Goal: Answer question/provide support

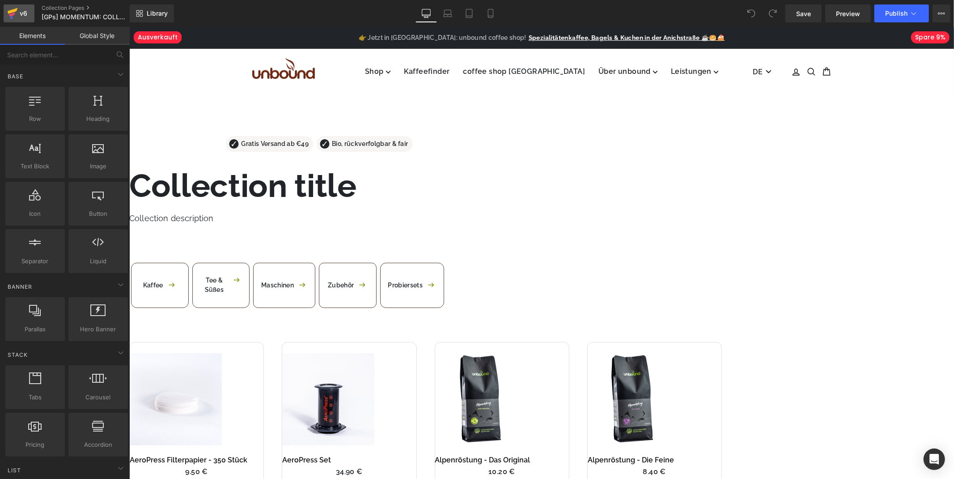
click at [21, 10] on div "v6" at bounding box center [23, 14] width 11 height 12
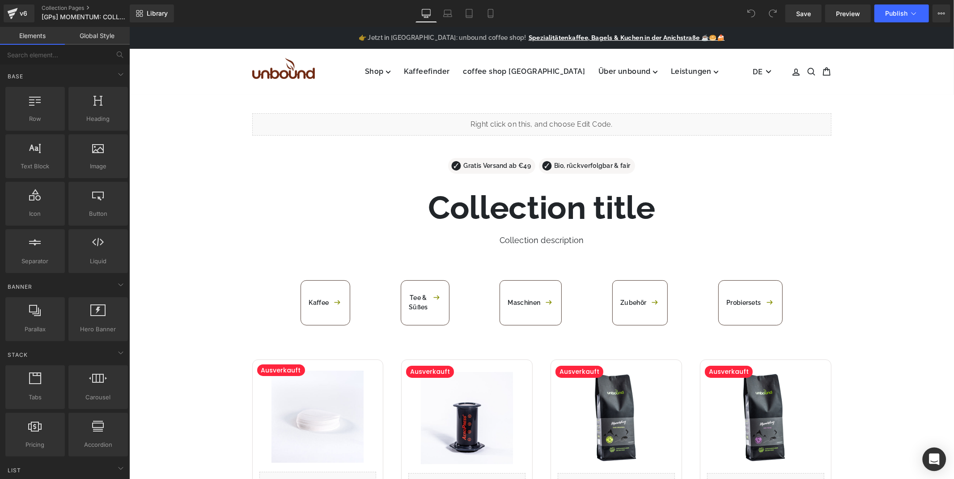
click at [941, 453] on div "Open Intercom Messenger" at bounding box center [935, 459] width 24 height 24
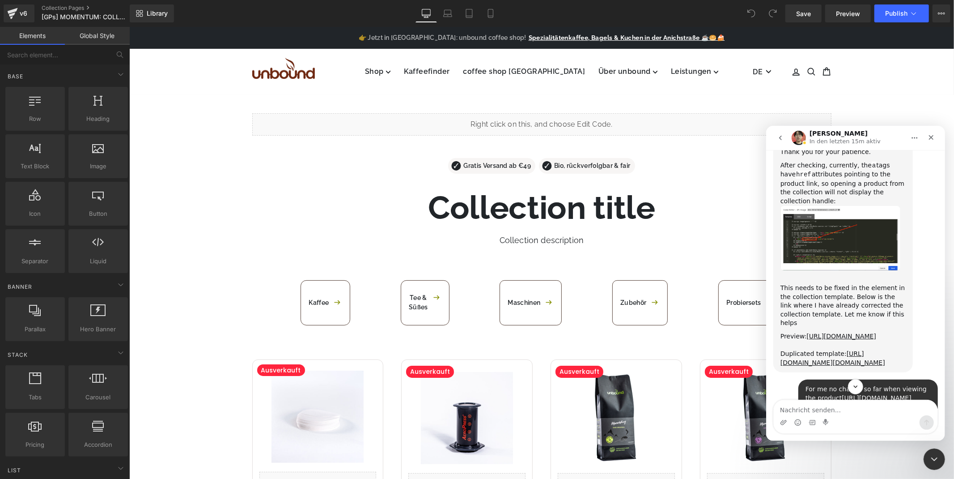
scroll to position [1751, 0]
click at [854, 385] on icon "Scroll to bottom" at bounding box center [855, 386] width 8 height 8
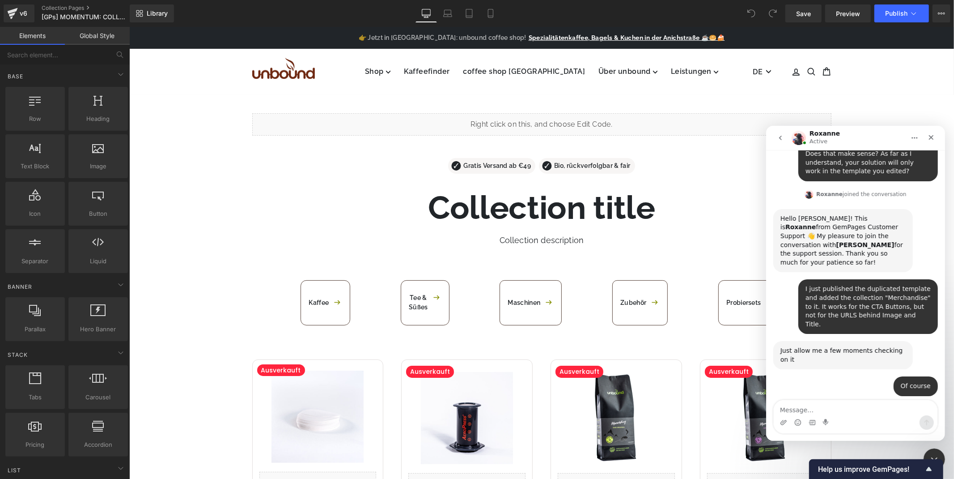
scroll to position [3196, 0]
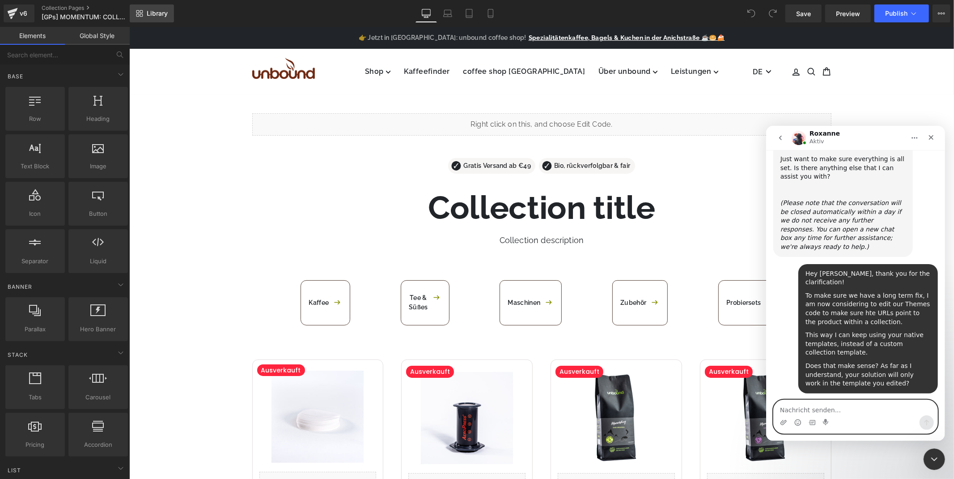
scroll to position [2479, 0]
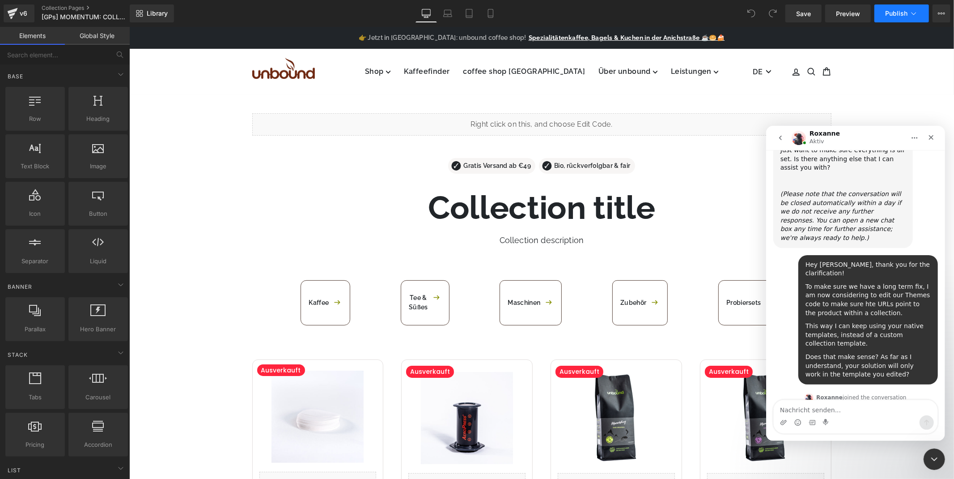
click at [903, 10] on span "Publish" at bounding box center [896, 13] width 22 height 7
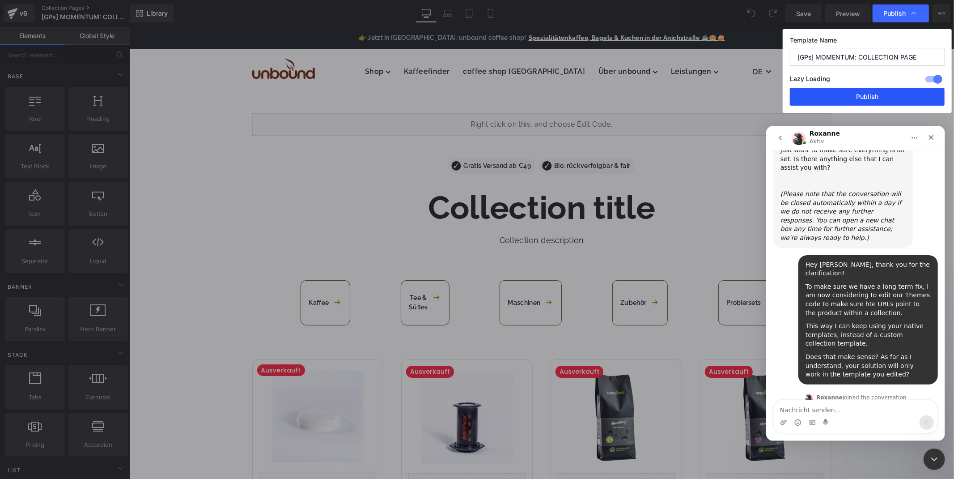
drag, startPoint x: 858, startPoint y: 95, endPoint x: 728, endPoint y: 70, distance: 131.7
click at [858, 95] on button "Publish" at bounding box center [867, 97] width 155 height 18
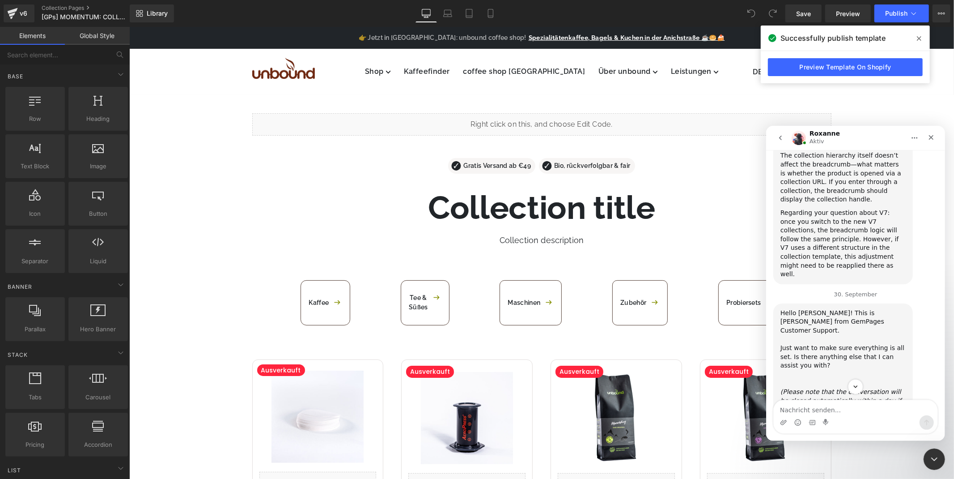
scroll to position [2513, 0]
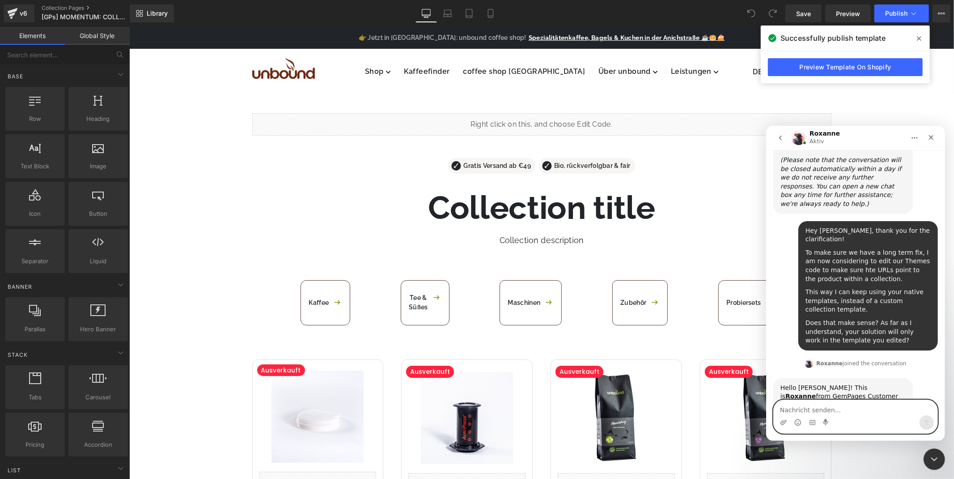
click at [839, 404] on textarea "Nachricht senden..." at bounding box center [855, 406] width 164 height 15
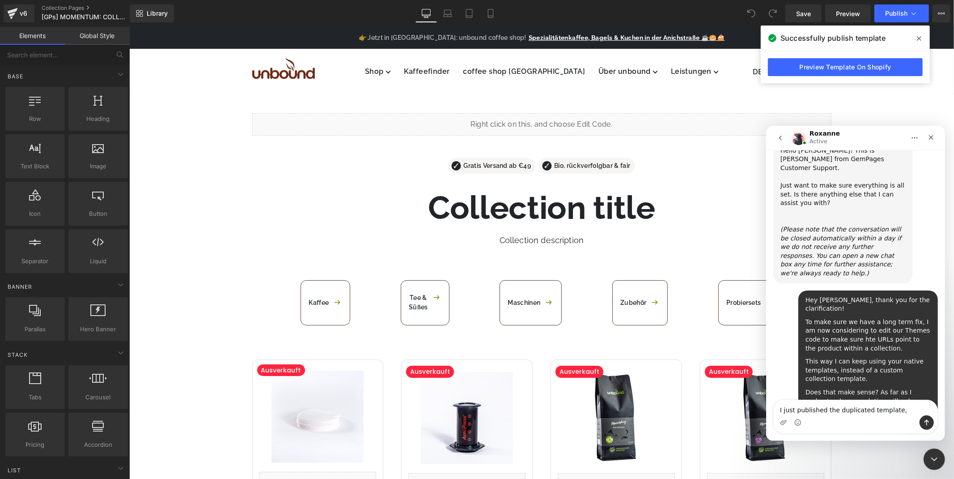
scroll to position [2515, 0]
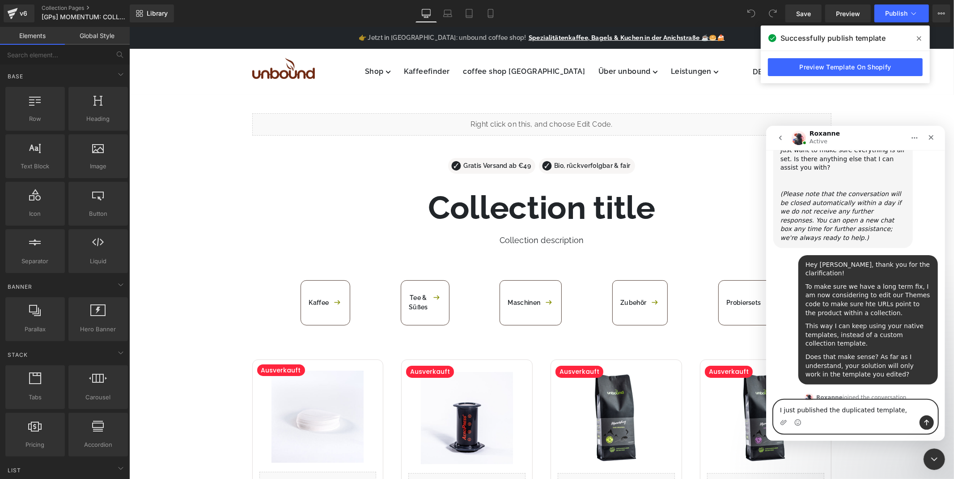
click at [905, 412] on textarea "I just published the duplicated template," at bounding box center [855, 406] width 164 height 15
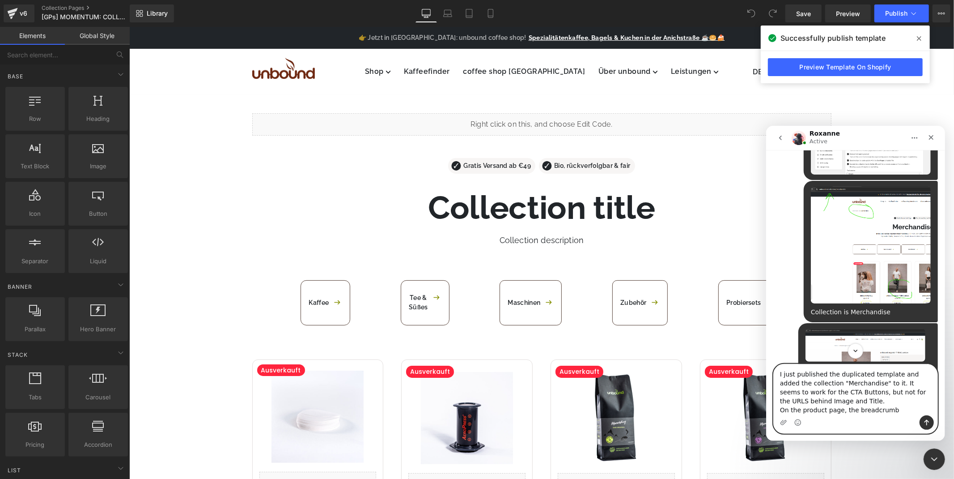
scroll to position [413, 0]
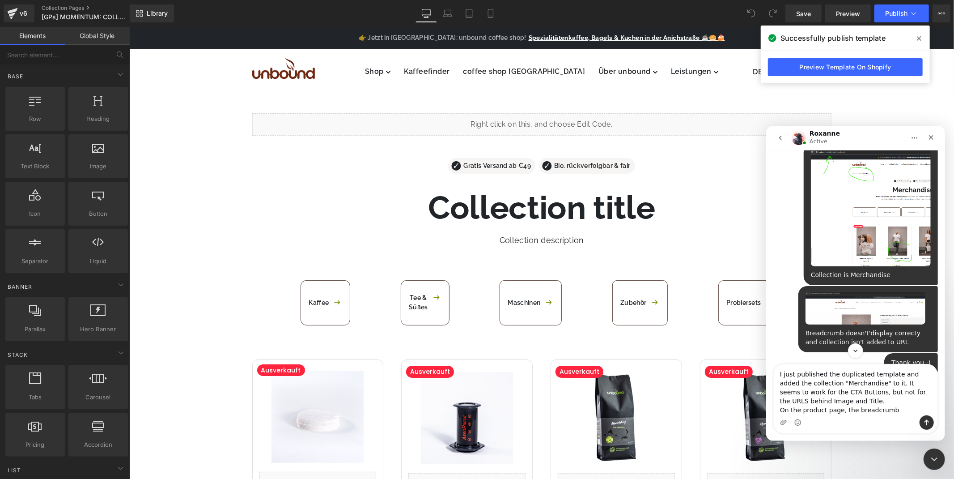
click at [862, 291] on img "unbound sagt…" at bounding box center [865, 308] width 120 height 34
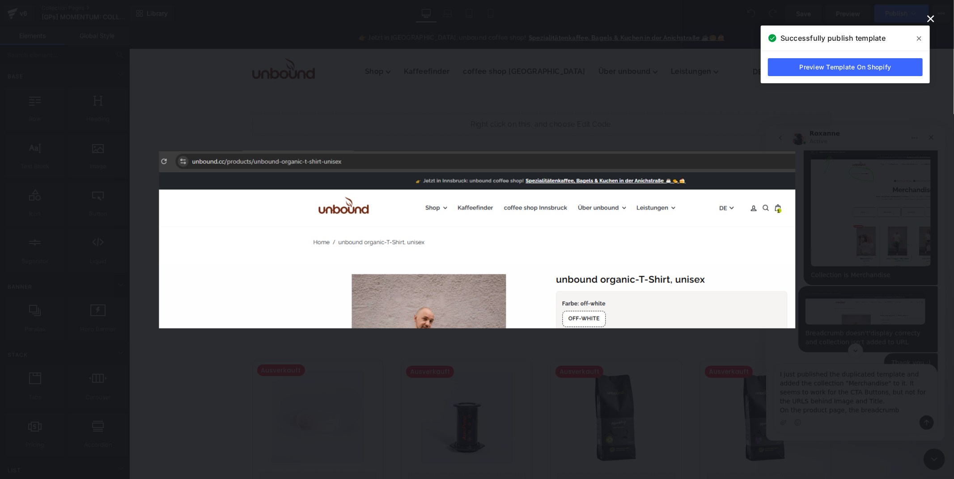
scroll to position [0, 0]
click at [852, 208] on div "Intercom Messenger" at bounding box center [477, 239] width 954 height 479
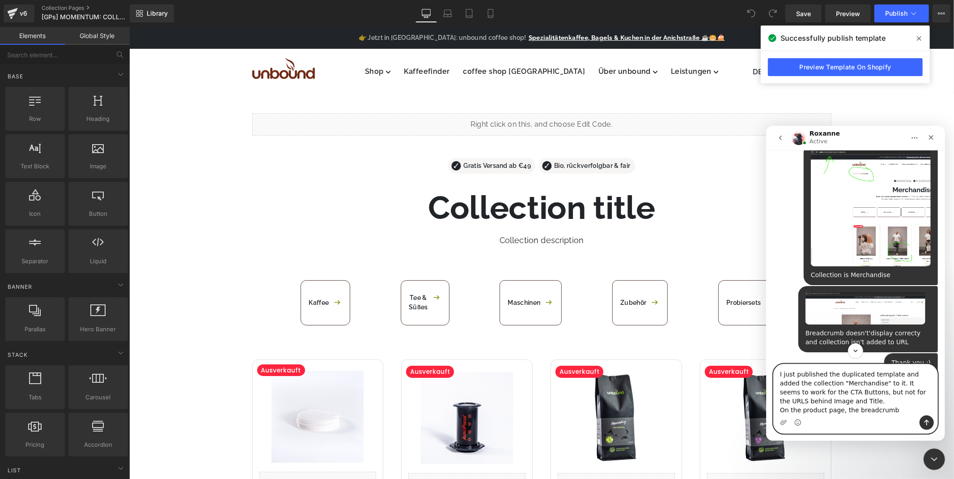
click at [876, 386] on textarea "I just published the duplicated template and added the collection "Merchandise"…" at bounding box center [855, 389] width 164 height 51
drag, startPoint x: 889, startPoint y: 413, endPoint x: 779, endPoint y: 410, distance: 109.6
click at [779, 410] on textarea "I just published the duplicated template and added the collection "Merchandise"…" at bounding box center [855, 389] width 164 height 51
type textarea "I just published the duplicated template and added the collection "Merchandise"…"
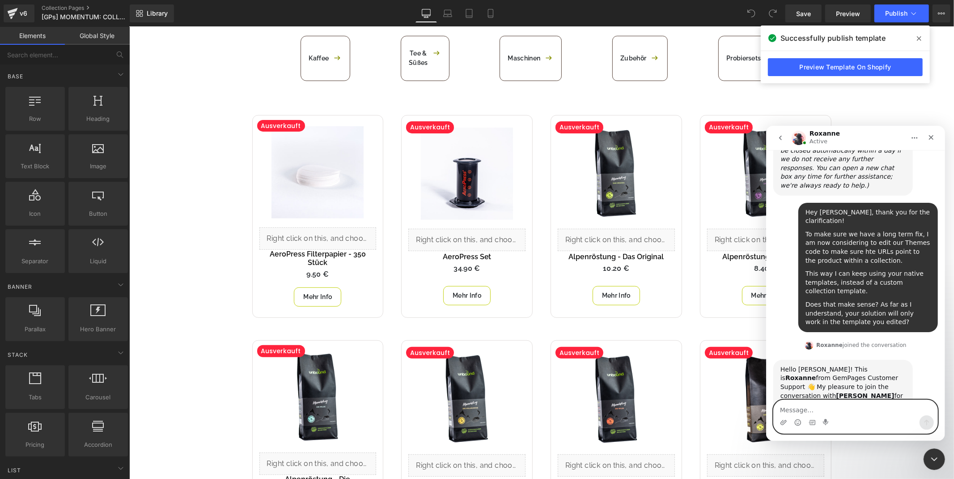
scroll to position [348, 0]
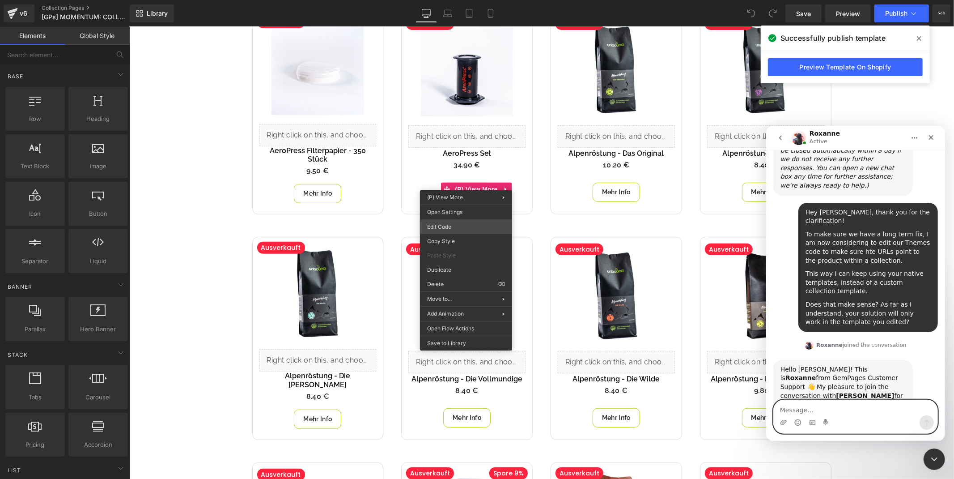
click at [462, 0] on div "You are previewing how the will restyle your page. You can not edit Elements in…" at bounding box center [477, 0] width 954 height 0
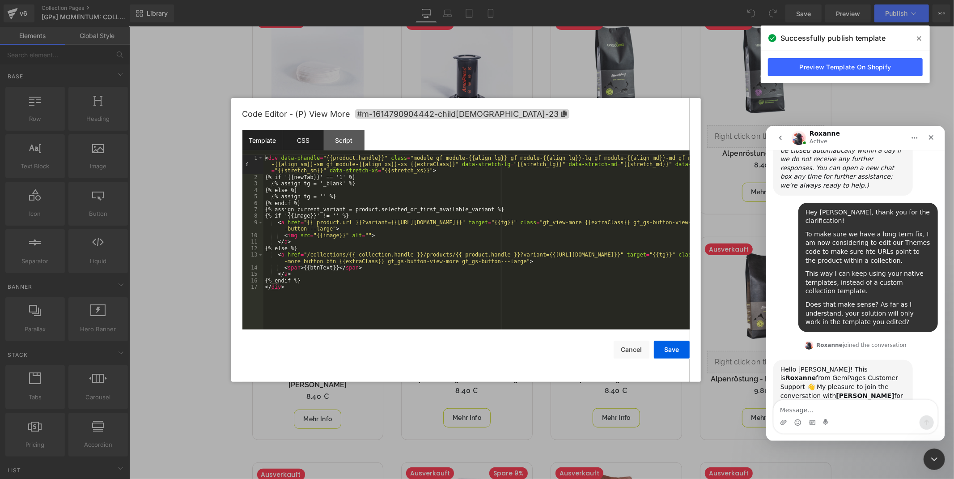
click at [293, 136] on div "CSS" at bounding box center [303, 140] width 41 height 20
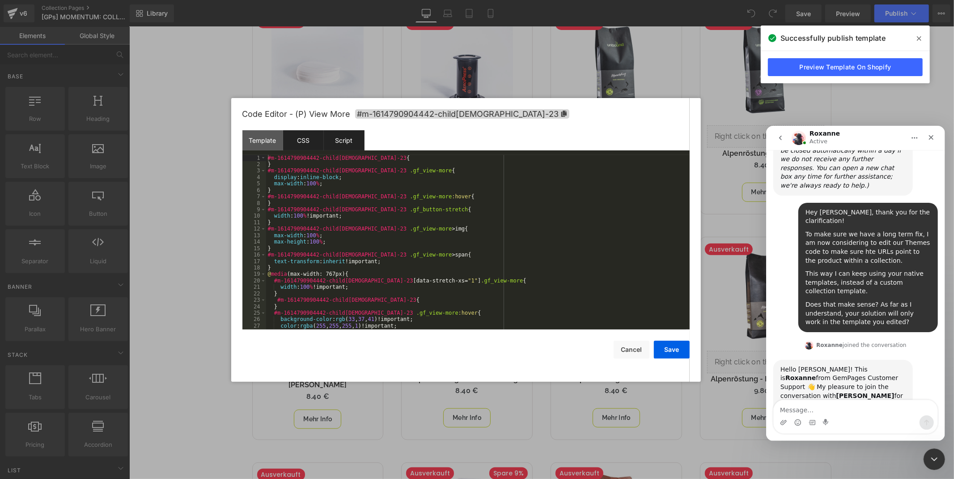
click at [339, 138] on div "Script" at bounding box center [344, 140] width 41 height 20
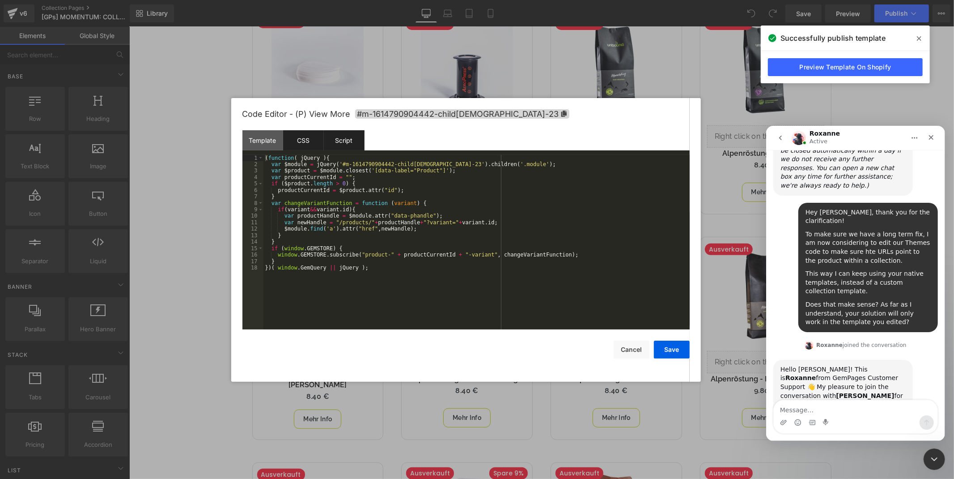
click at [310, 136] on div "CSS" at bounding box center [303, 140] width 41 height 20
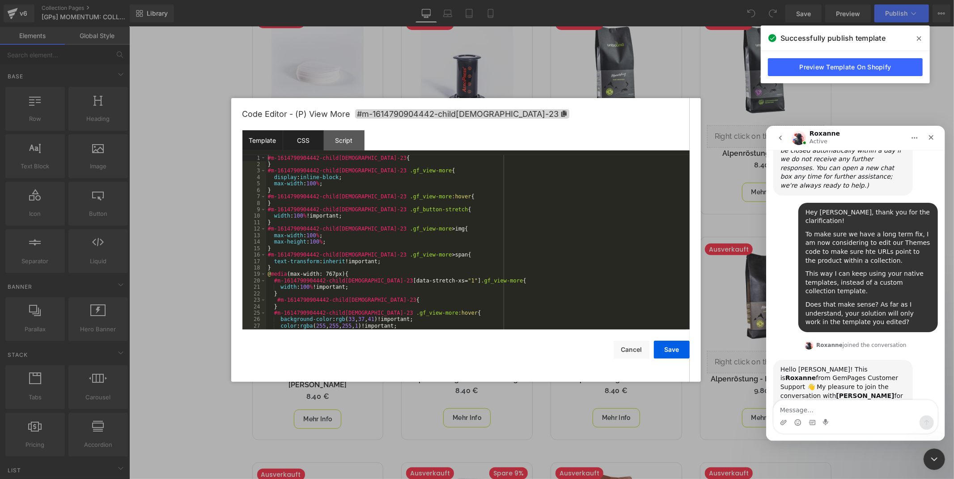
click at [266, 133] on div "Template" at bounding box center [262, 140] width 41 height 20
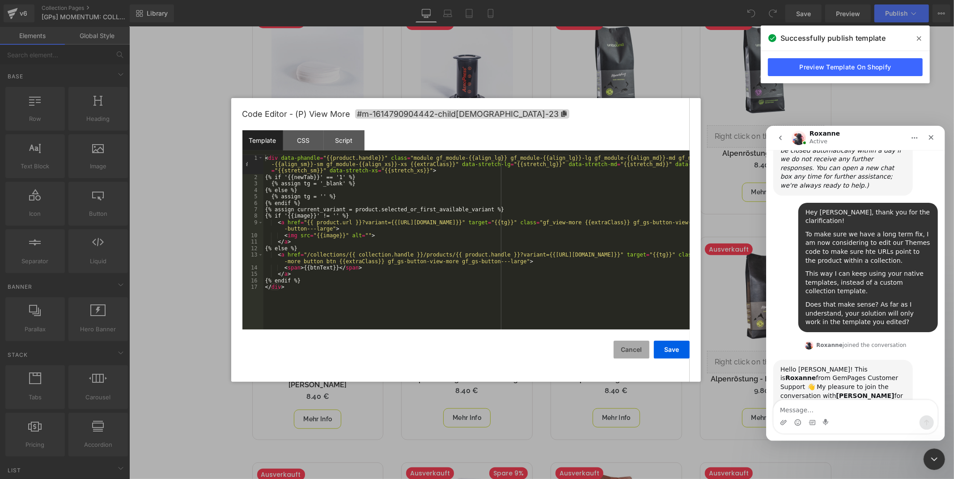
click at [631, 348] on button "Cancel" at bounding box center [632, 349] width 36 height 18
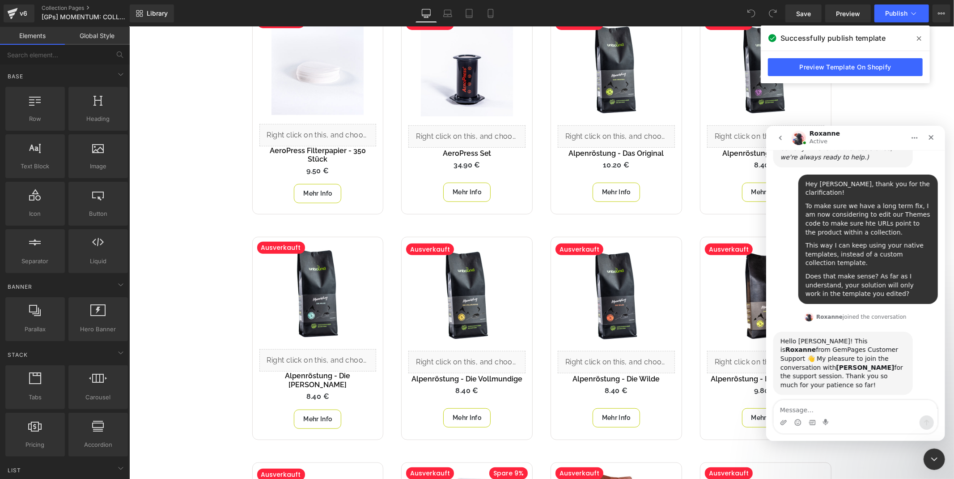
scroll to position [2594, 0]
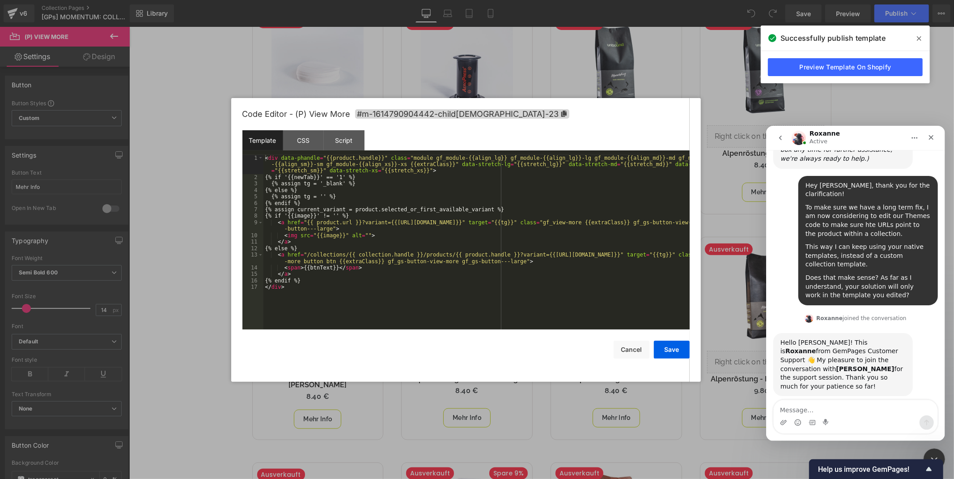
click at [315, 0] on div "You are previewing how the will restyle your page. You can not edit Elements in…" at bounding box center [477, 0] width 954 height 0
click at [377, 229] on div "< div data-phandle = "{{product.handle}}" class = "module gf_module-{{align_lg}…" at bounding box center [476, 255] width 426 height 200
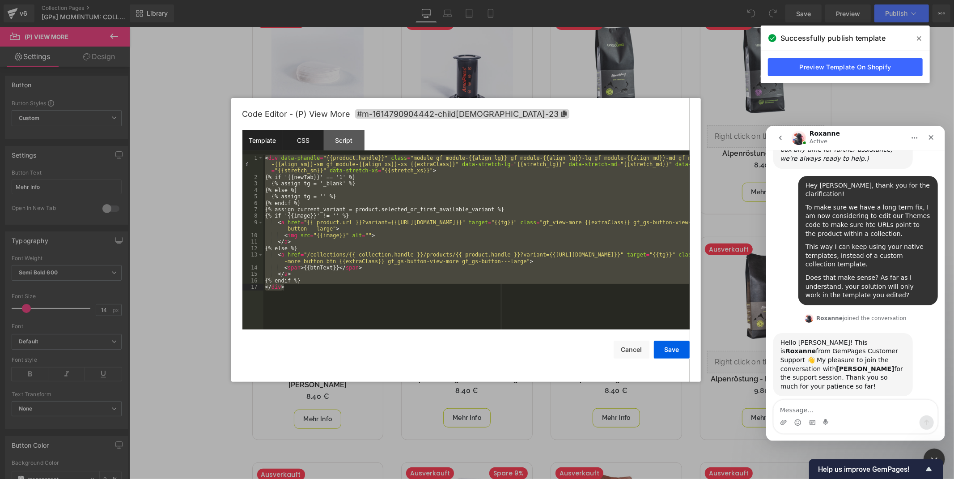
drag, startPoint x: 307, startPoint y: 140, endPoint x: 307, endPoint y: 149, distance: 9.4
click at [307, 140] on div "CSS" at bounding box center [303, 140] width 41 height 20
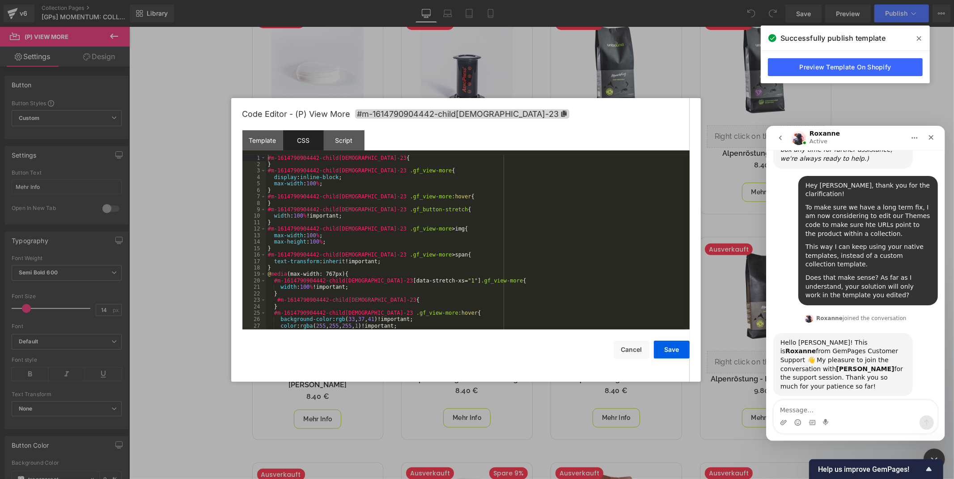
click at [338, 253] on div "#m-1614790904442-child1-23 { } #m-1614790904442-child1-23 .gf_view-more { displ…" at bounding box center [476, 248] width 420 height 187
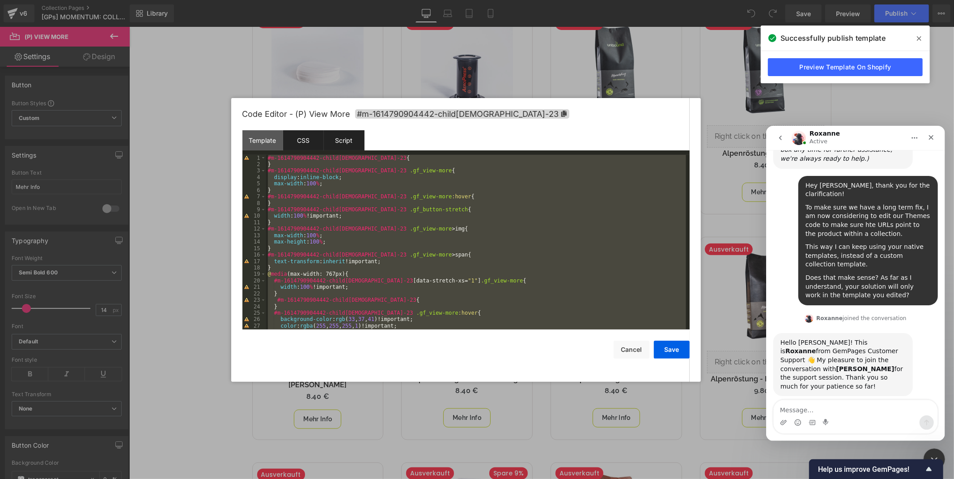
click at [349, 137] on div "Script" at bounding box center [344, 140] width 41 height 20
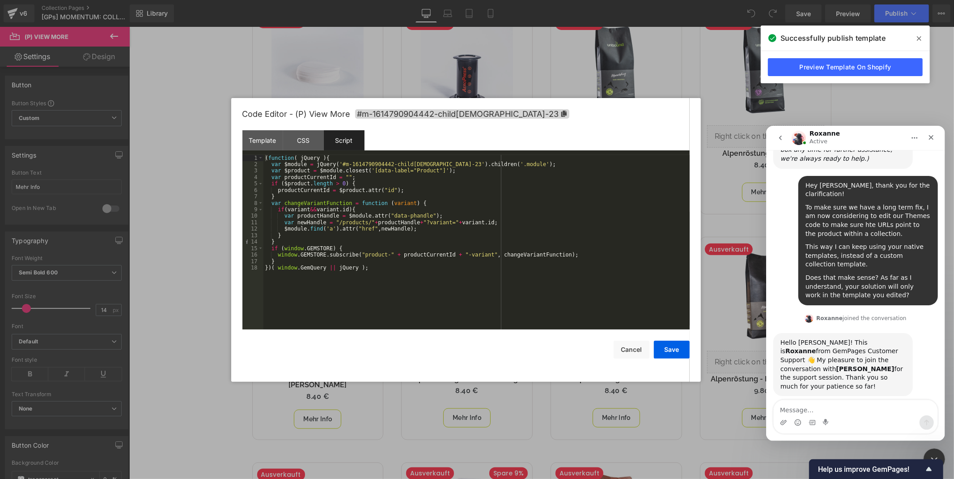
click at [454, 291] on div "( function ( jQuery ) { var $module = jQuery ( '#m-1614790904442-child1-23' ) .…" at bounding box center [476, 248] width 426 height 187
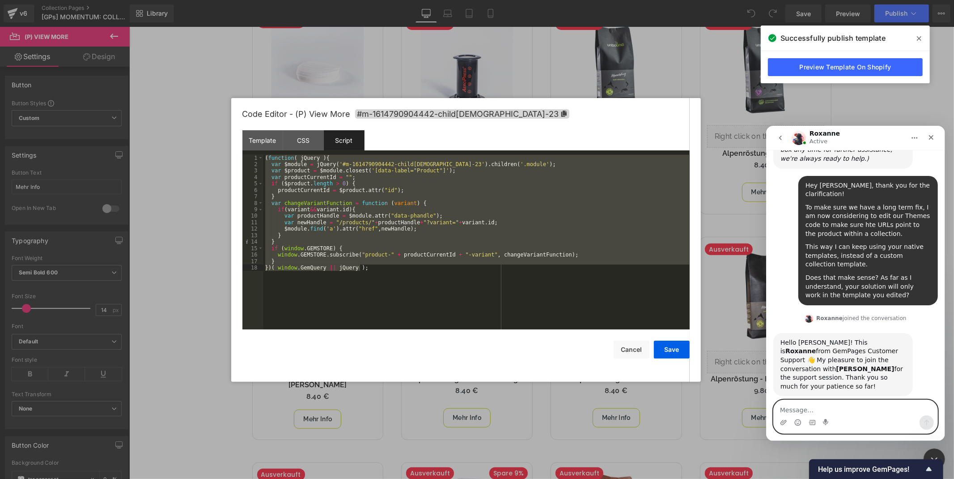
click at [867, 410] on textarea "Message…" at bounding box center [855, 406] width 164 height 15
type textarea "Of course"
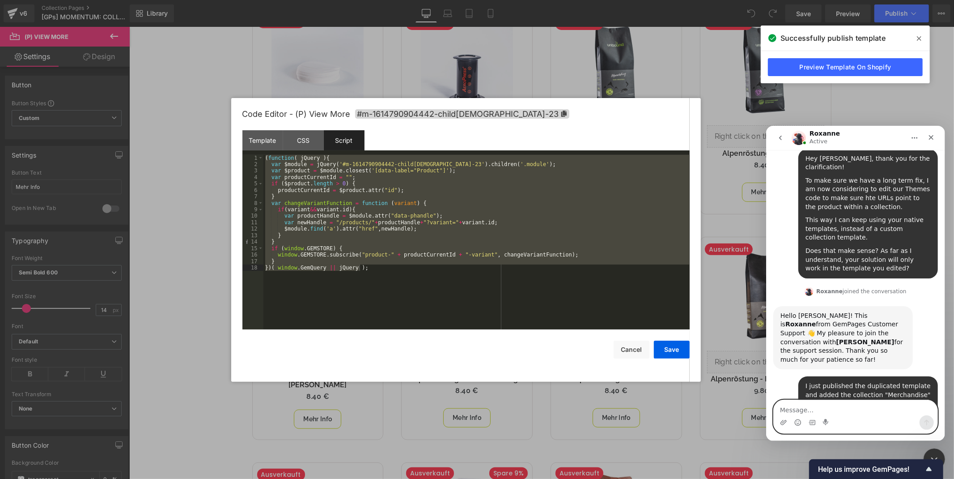
scroll to position [2620, 0]
click at [320, 138] on div "CSS" at bounding box center [303, 140] width 41 height 20
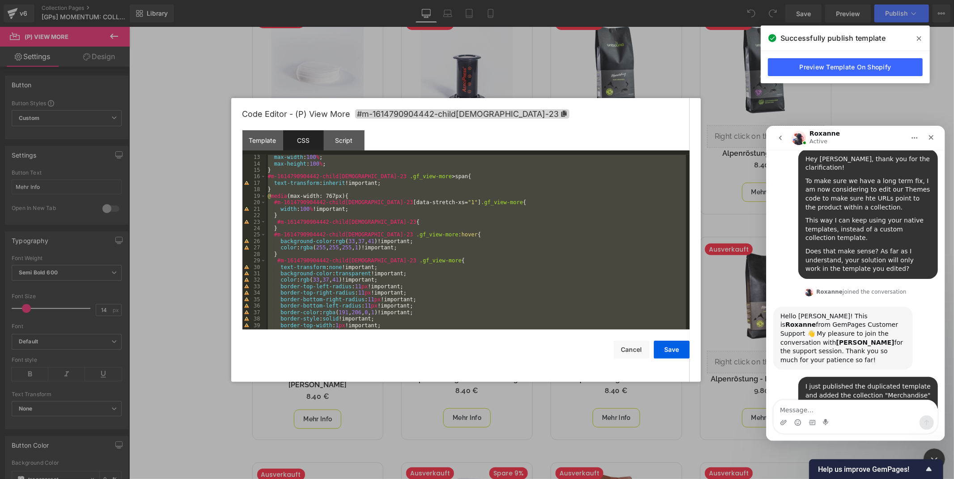
scroll to position [0, 0]
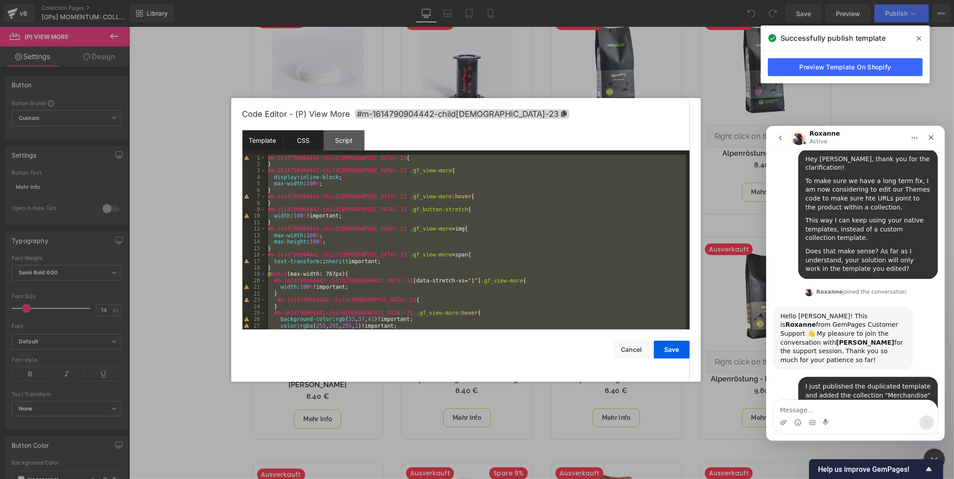
click at [265, 141] on div "Template" at bounding box center [262, 140] width 41 height 20
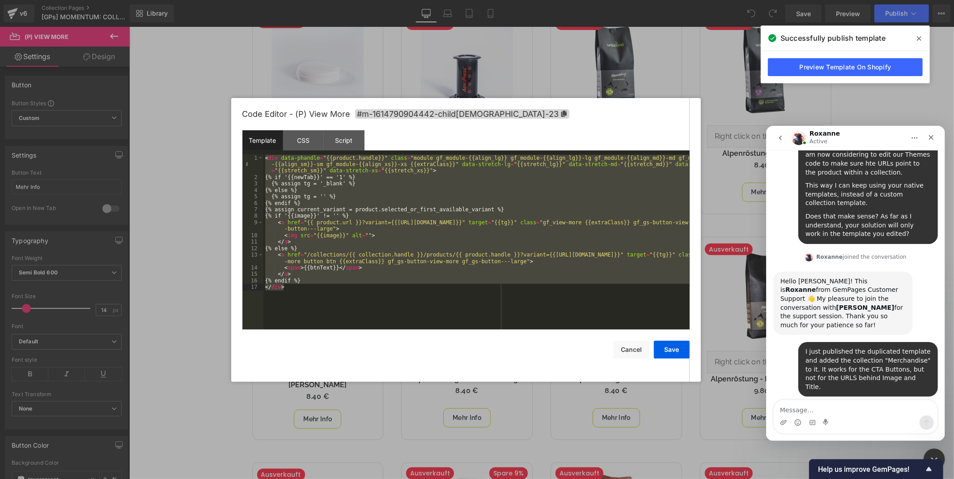
scroll to position [2717, 0]
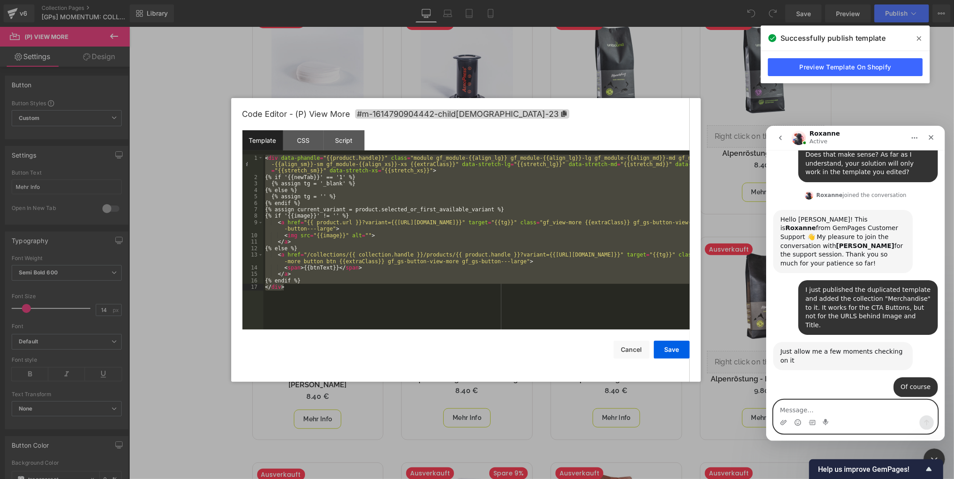
click at [813, 406] on textarea "Message…" at bounding box center [855, 406] width 164 height 15
click at [835, 405] on textarea "Message…" at bounding box center [855, 406] width 164 height 15
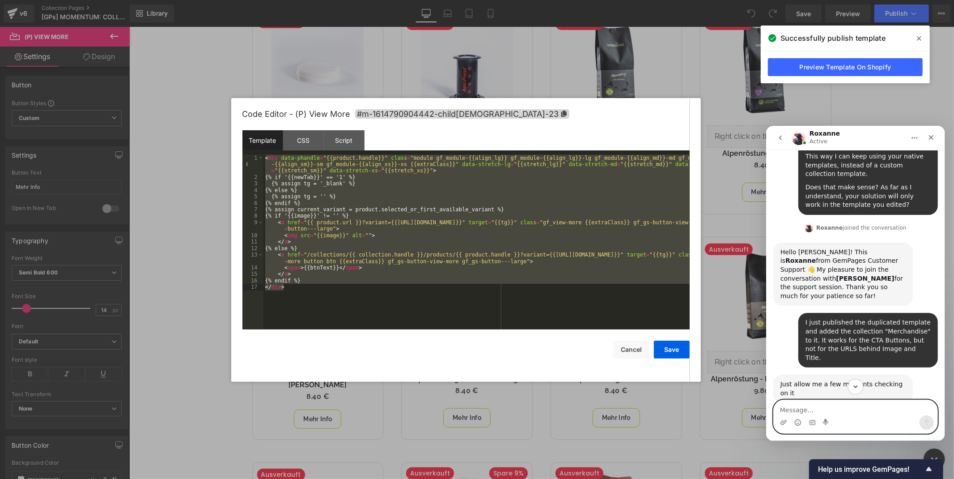
scroll to position [2716, 0]
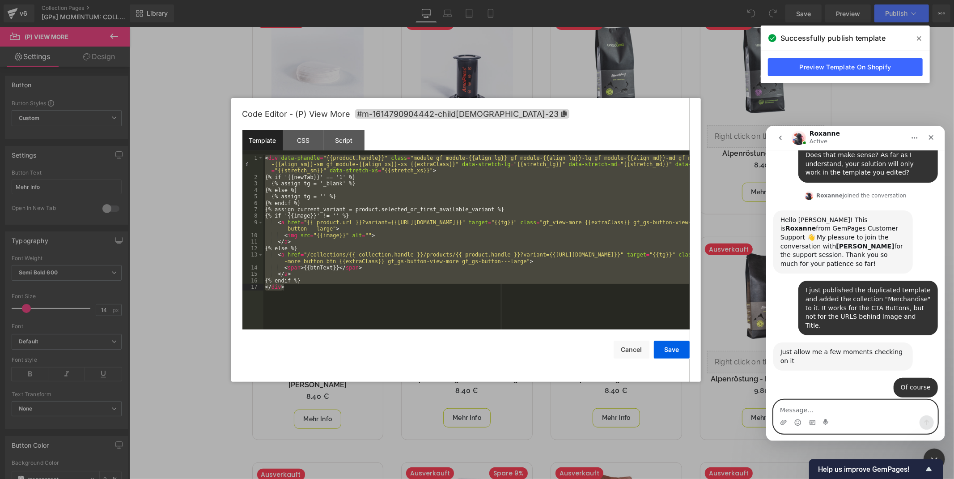
click at [854, 409] on textarea "Message…" at bounding box center [855, 406] width 164 height 15
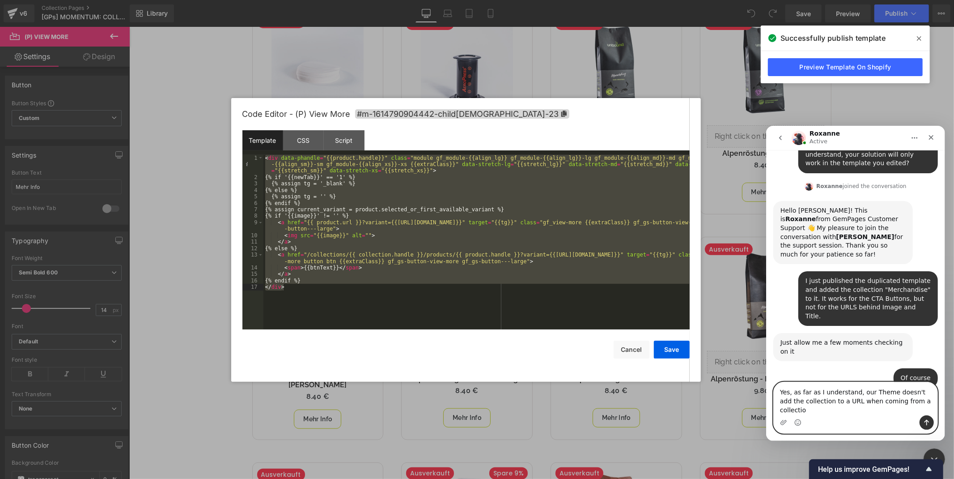
type textarea "Yes, as far as I understand, our Theme doesn't add the collection to a URL when…"
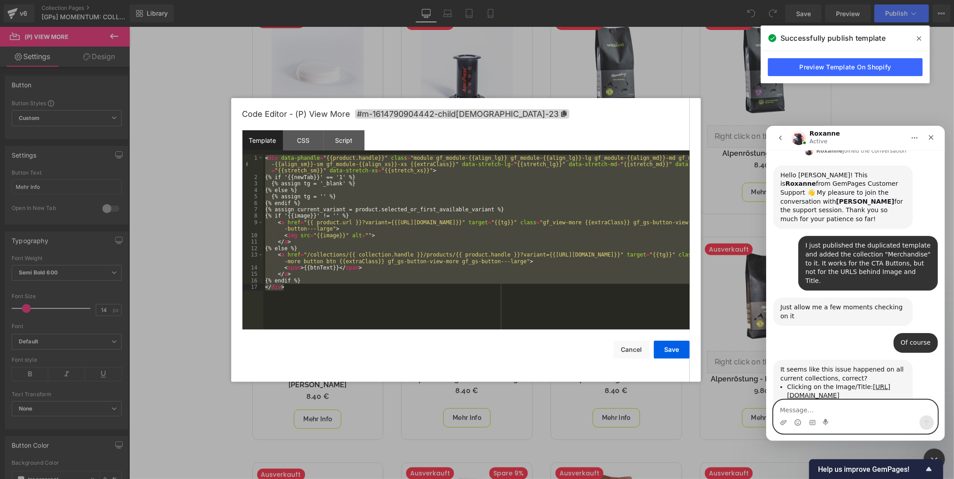
scroll to position [2761, 0]
type textarea "T"
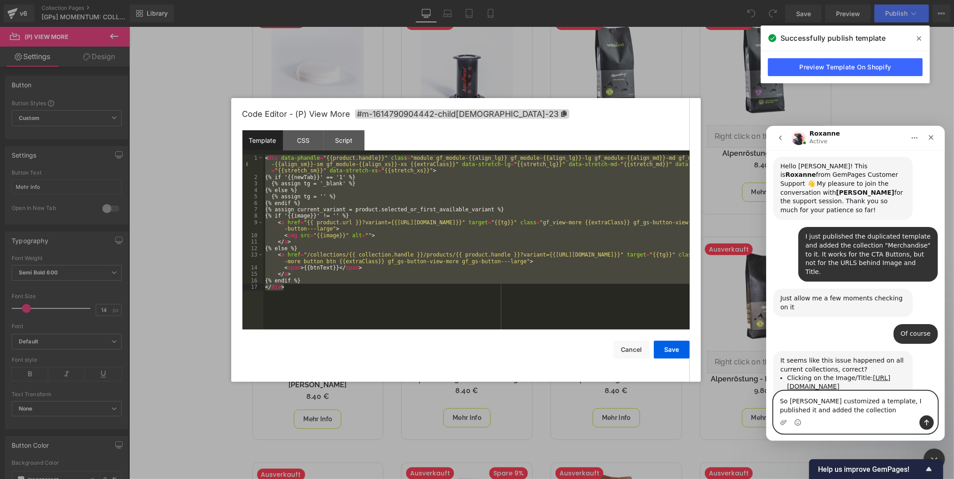
scroll to position [2770, 0]
type textarea "So Ethan customized a template, I published it and added the collection "Mercha…"
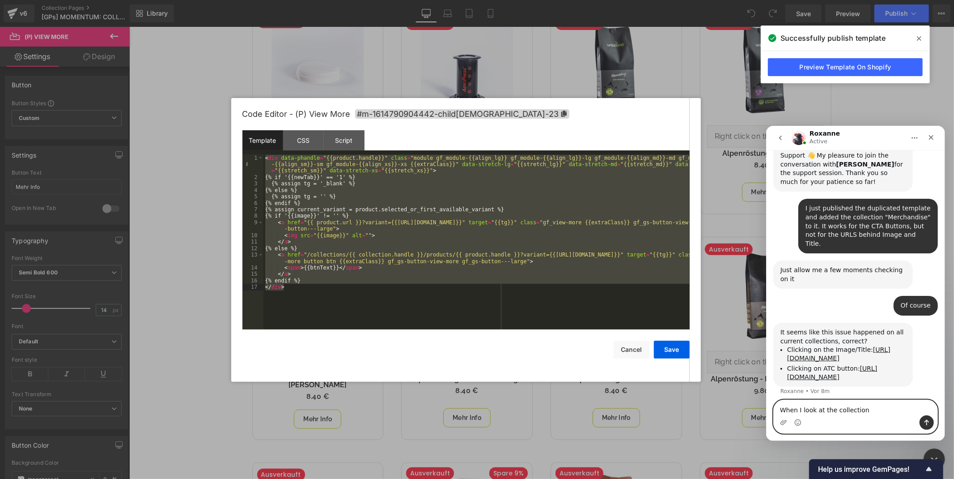
scroll to position [2833, 0]
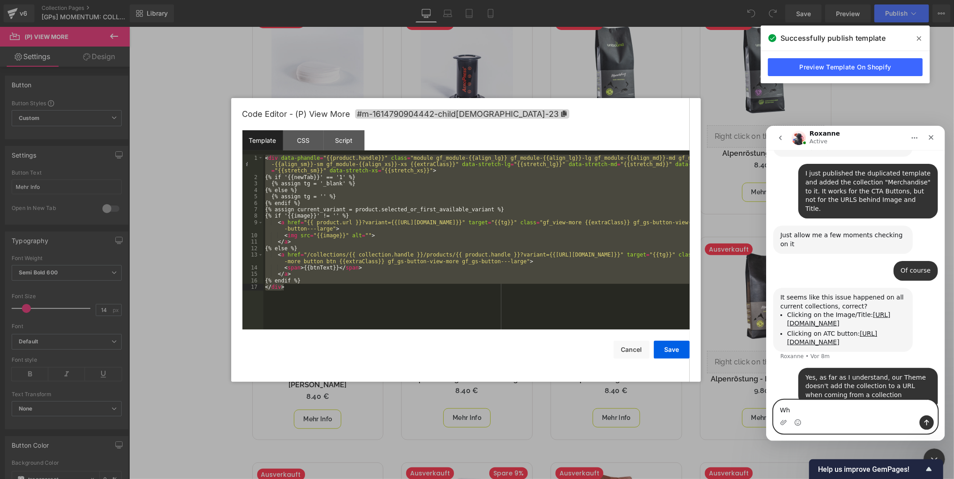
type textarea "W"
click at [847, 408] on textarea "Message…" at bounding box center [855, 406] width 164 height 15
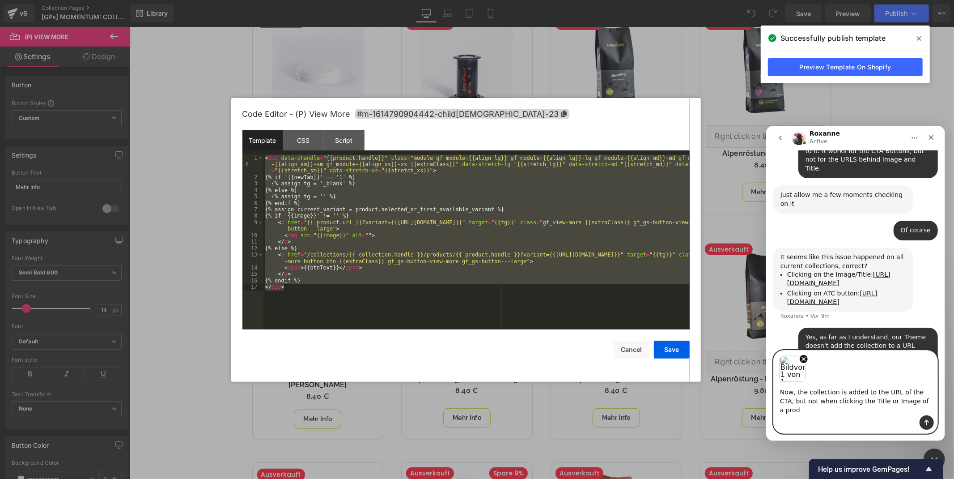
scroll to position [2839, 0]
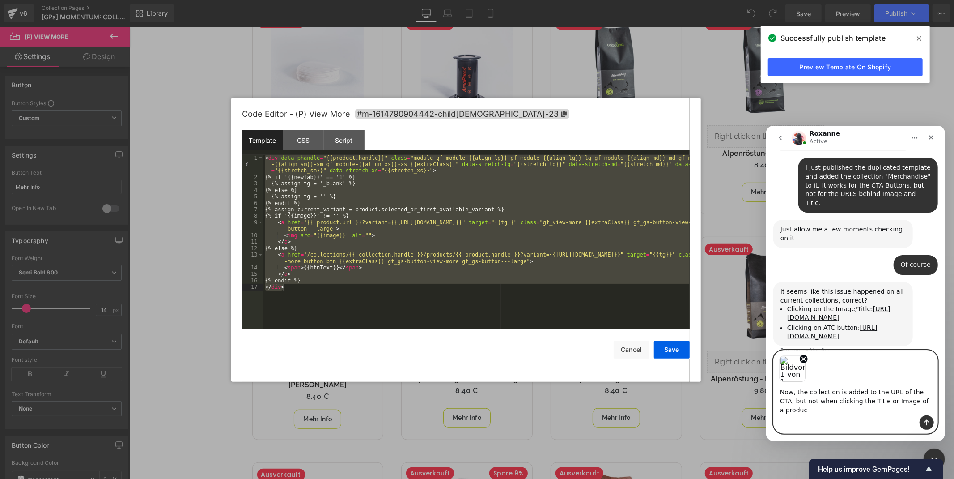
type textarea "Now, the collection is added to the URL of the CTA, but not when clicking the T…"
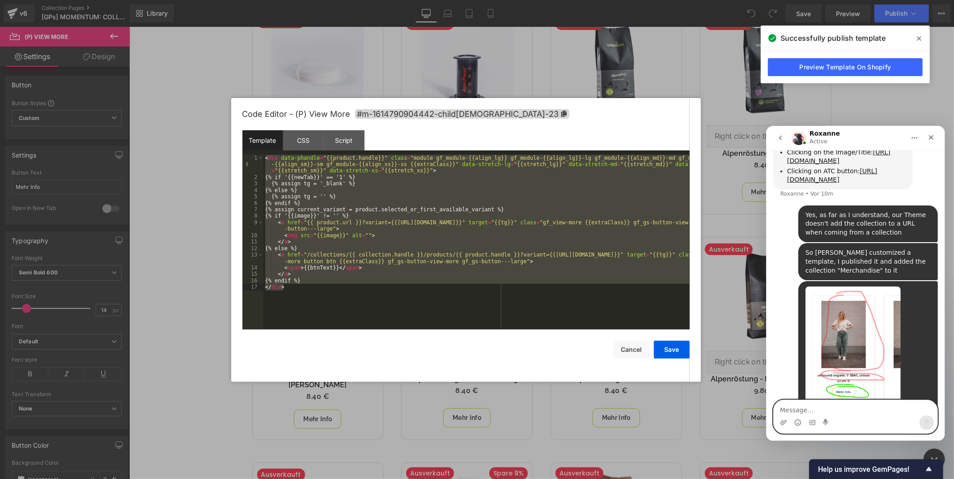
scroll to position [2995, 0]
click at [833, 400] on textarea "Message…" at bounding box center [855, 406] width 164 height 15
paste textarea "[URL][DOMAIN_NAME]"
type textarea "[URL][DOMAIN_NAME]"
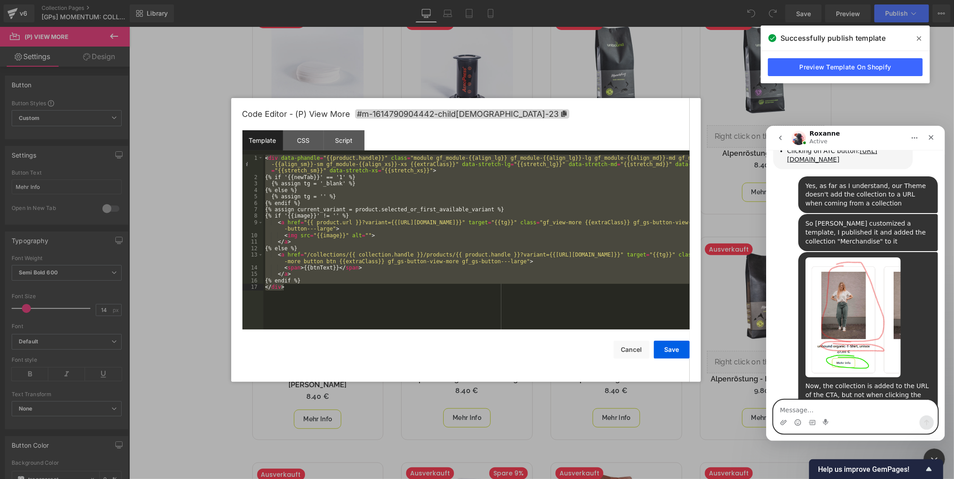
scroll to position [3040, 0]
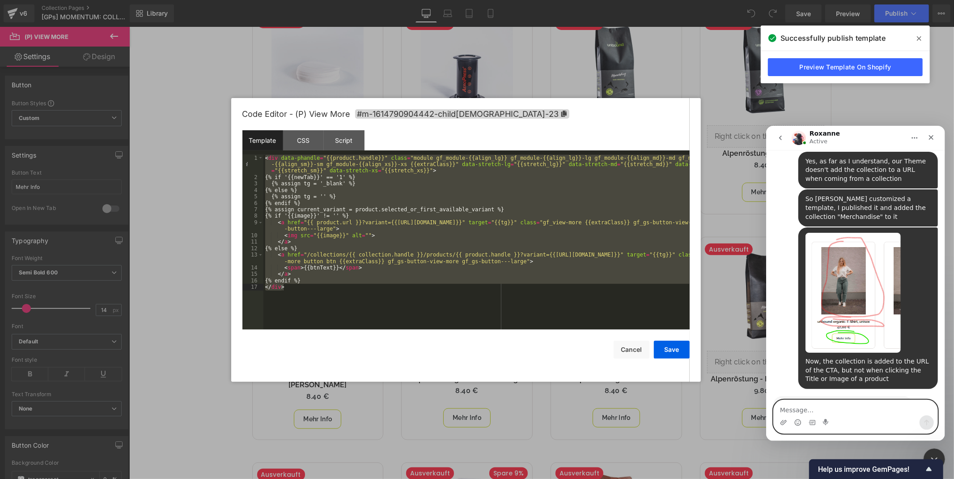
click at [832, 404] on textarea "Message…" at bounding box center [855, 406] width 164 height 15
paste textarea "[URL][DOMAIN_NAME]"
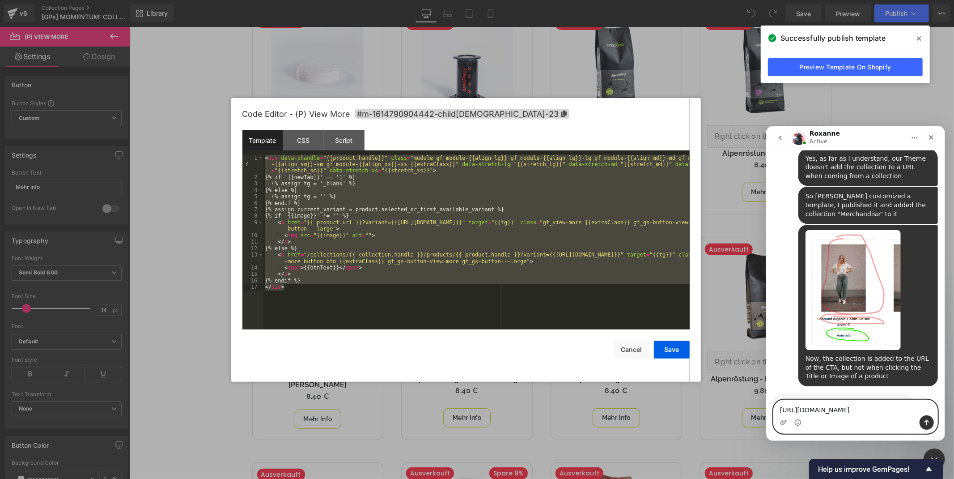
scroll to position [3049, 0]
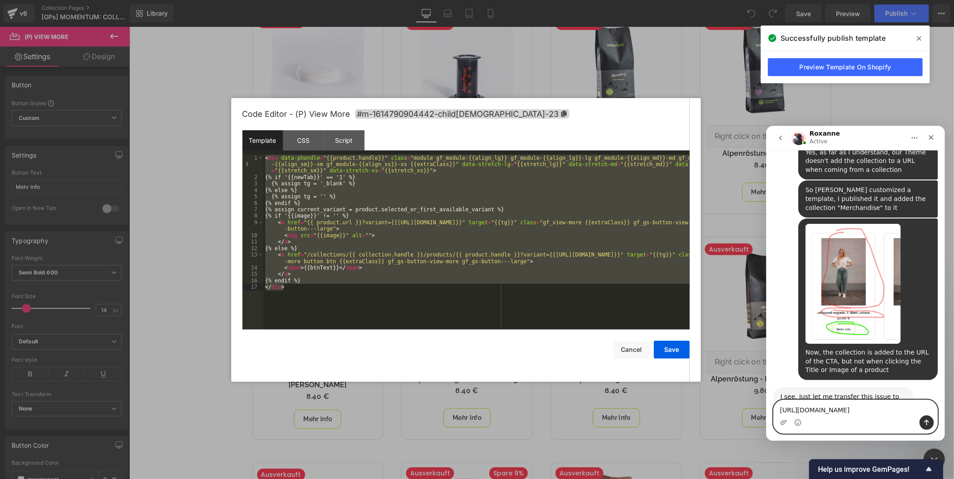
type textarea "[URL][DOMAIN_NAME]"
click at [930, 421] on icon "Sende eine Nachricht…" at bounding box center [926, 421] width 7 height 7
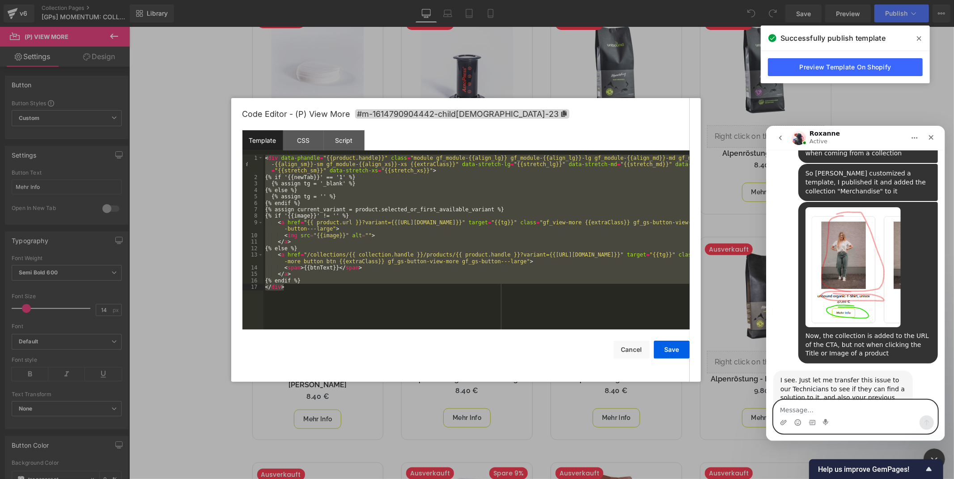
scroll to position [3070, 0]
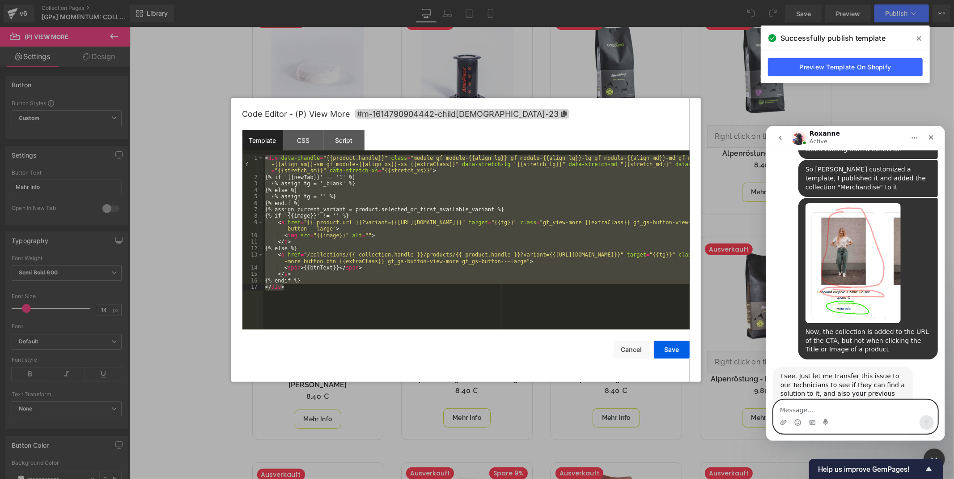
click at [840, 404] on textarea "Message…" at bounding box center [855, 406] width 164 height 15
type textarea "T"
type textarea "W"
type textarea "T"
type textarea "I"
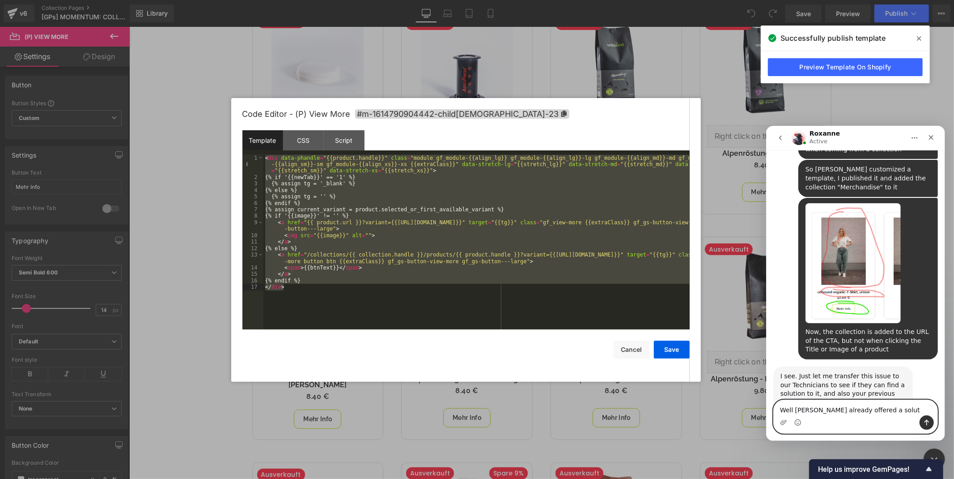
click at [787, 410] on textarea "Well Ethan already offered a solut" at bounding box center [855, 406] width 164 height 15
click at [786, 411] on textarea "Well Ethan already offered a solut" at bounding box center [855, 406] width 164 height 15
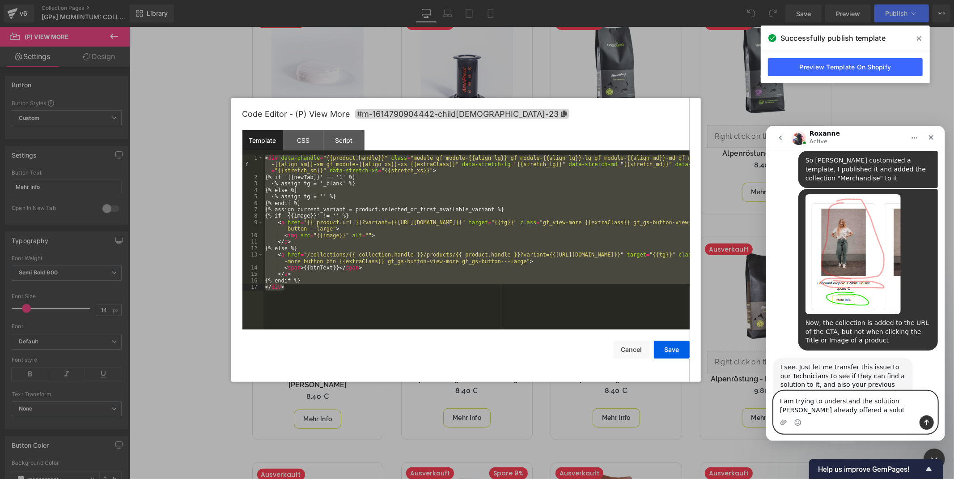
drag, startPoint x: 802, startPoint y: 413, endPoint x: 820, endPoint y: 412, distance: 18.8
click at [820, 412] on textarea "I am trying to understand the solution Ethan already offered a solut" at bounding box center [855, 403] width 164 height 24
type textarea "I am trying to understand the solution [PERSON_NAME] already offered [DATE]"
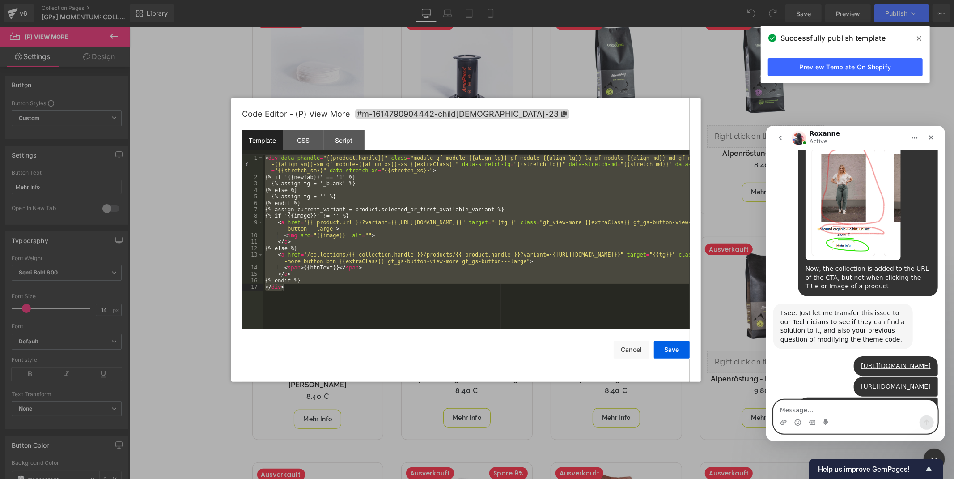
scroll to position [3143, 0]
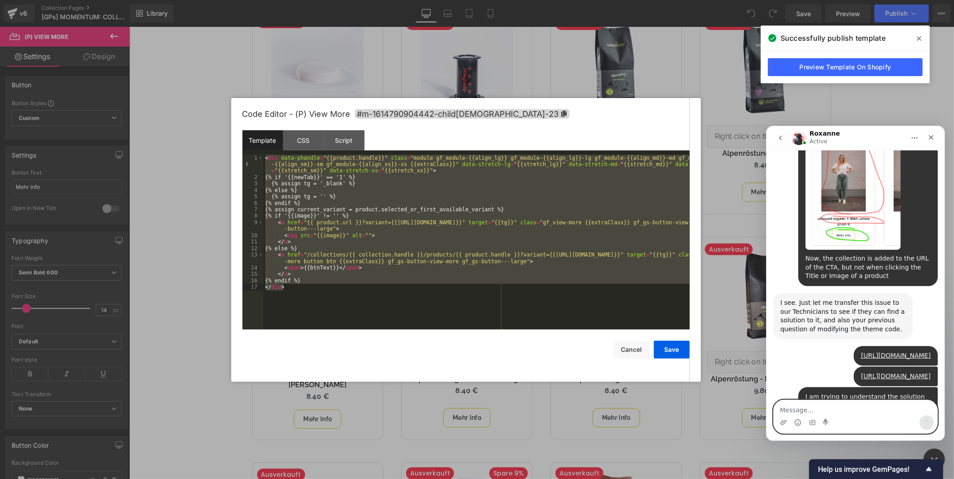
click at [835, 400] on textarea "Message…" at bounding box center [855, 406] width 164 height 15
type textarea "OK thank you"
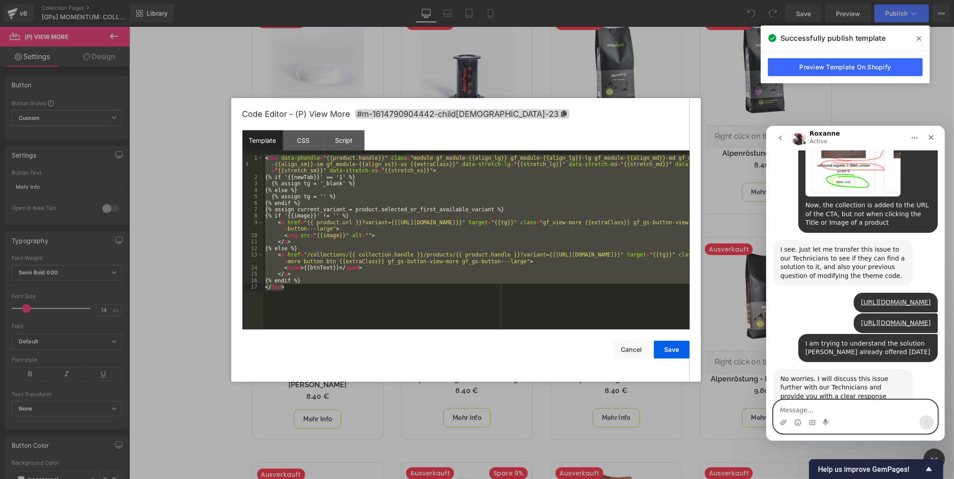
scroll to position [3196, 0]
click at [932, 135] on icon "Schließen" at bounding box center [930, 136] width 7 height 7
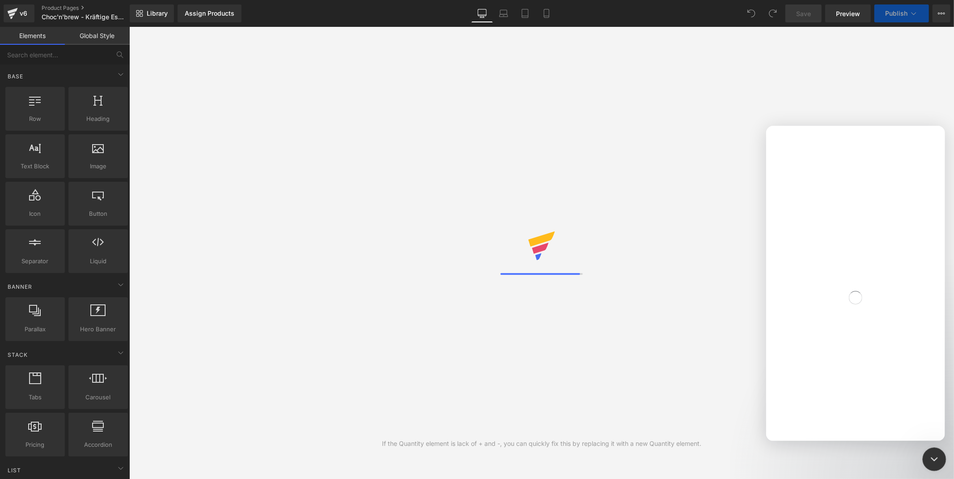
click at [931, 448] on div "Intercom-Nachrichtendienst schließen" at bounding box center [932, 457] width 21 height 21
click at [943, 461] on div "Intercom-Nachrichtendienst öffnen" at bounding box center [932, 457] width 21 height 21
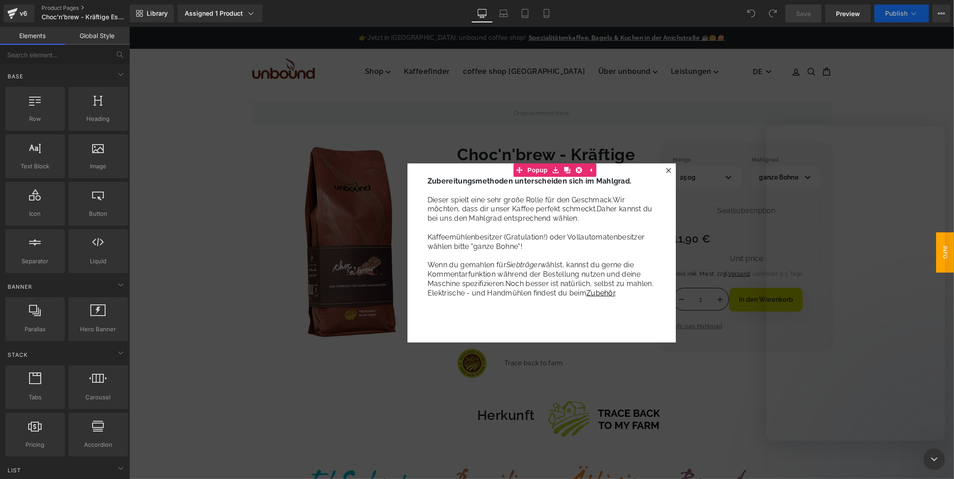
click at [674, 169] on div at bounding box center [477, 226] width 954 height 452
click at [670, 170] on div at bounding box center [668, 170] width 11 height 11
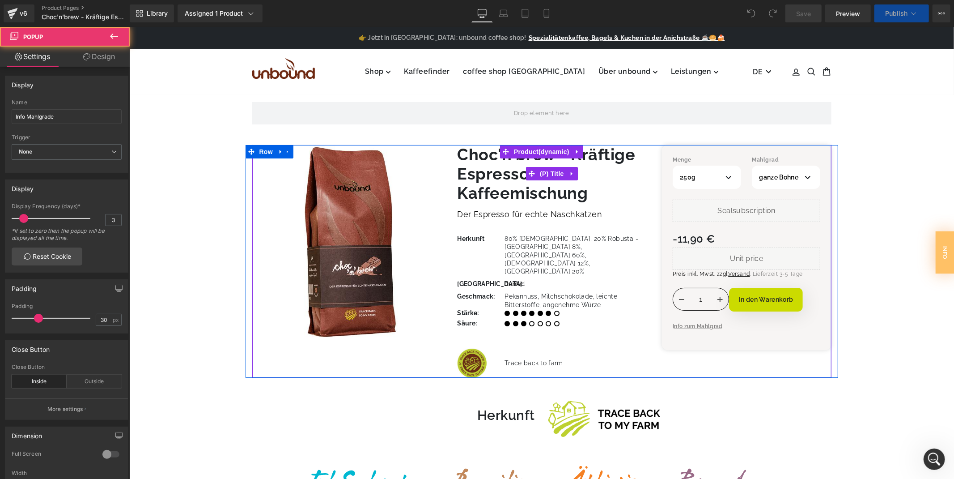
scroll to position [3161, 0]
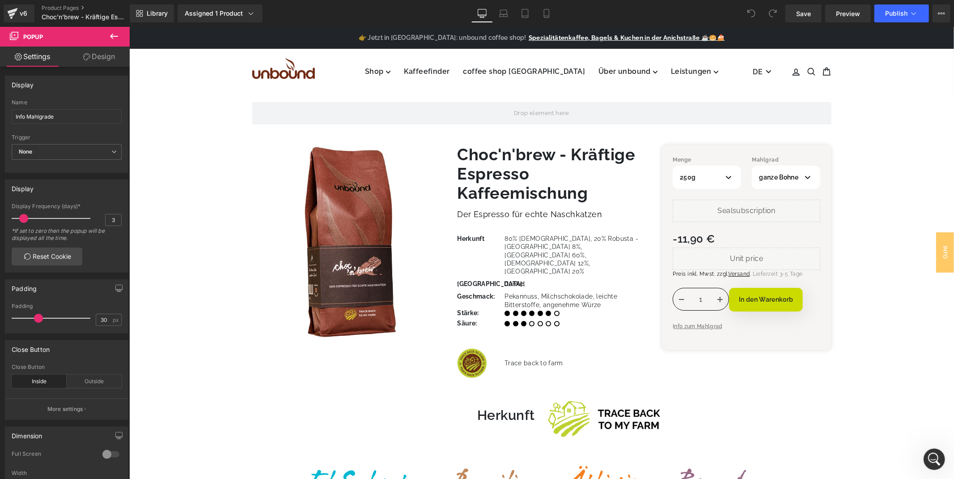
click at [111, 36] on icon at bounding box center [114, 36] width 8 height 5
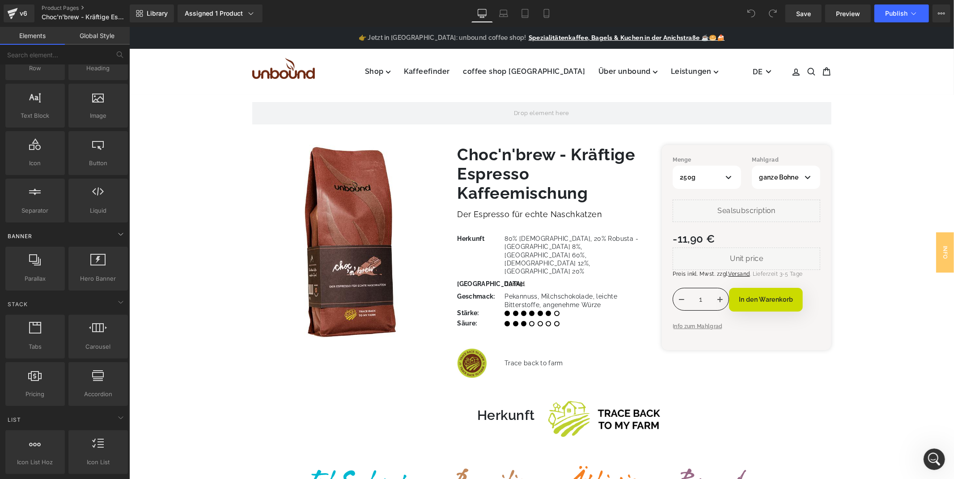
scroll to position [50, 0]
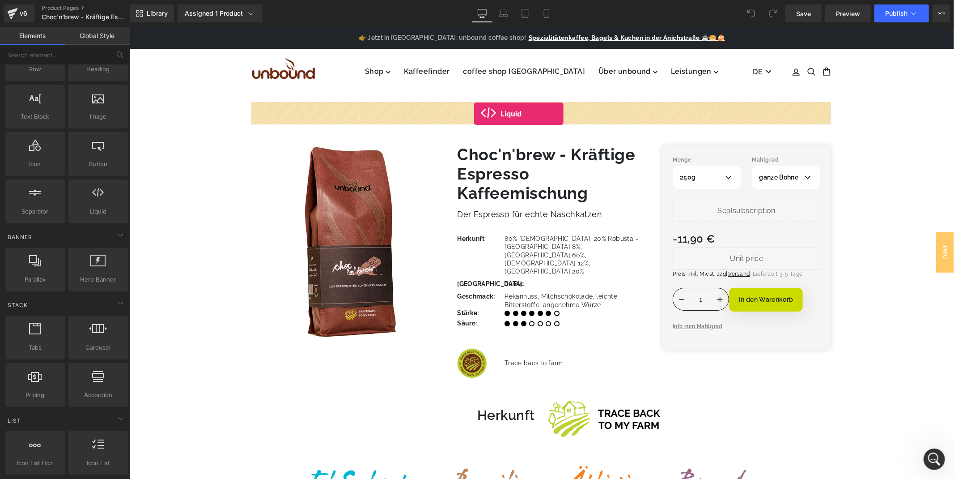
drag, startPoint x: 228, startPoint y: 156, endPoint x: 476, endPoint y: 115, distance: 251.7
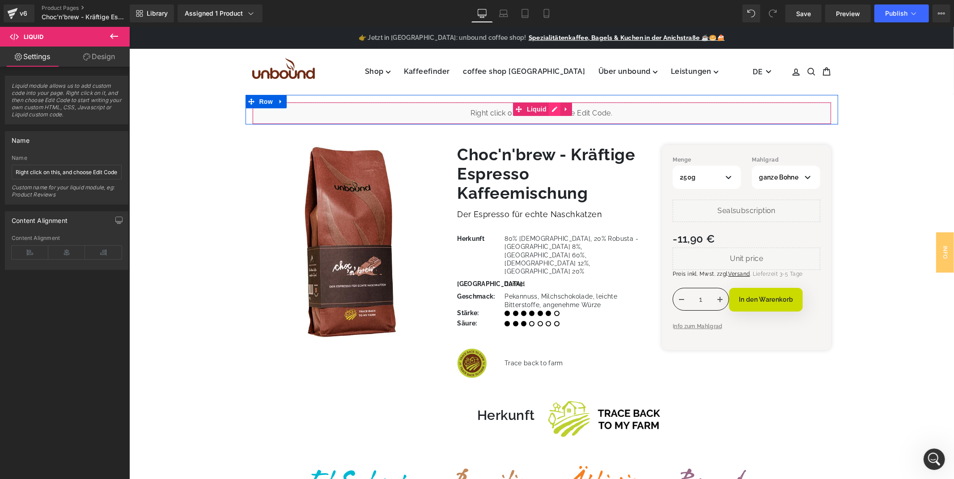
click at [548, 109] on div "Liquid" at bounding box center [541, 113] width 579 height 22
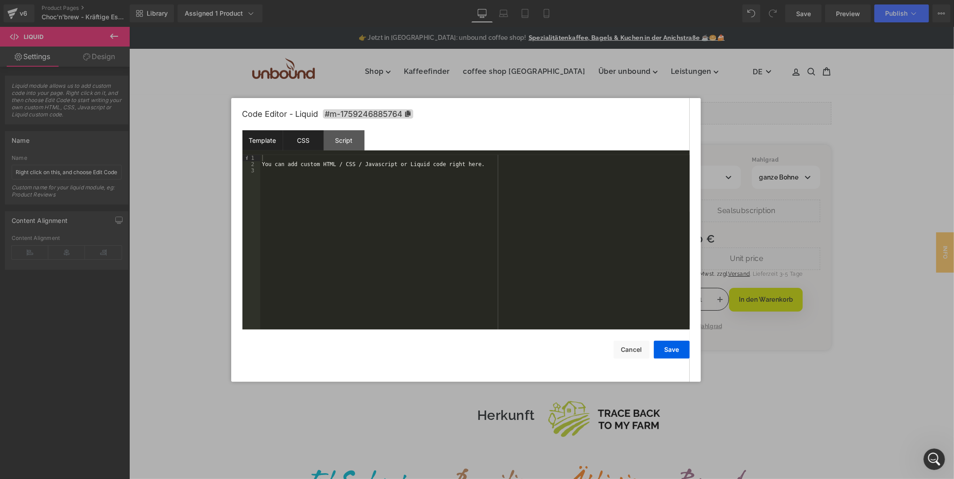
click at [312, 140] on div "CSS" at bounding box center [303, 140] width 41 height 20
click at [342, 136] on div "Script" at bounding box center [344, 140] width 41 height 20
click at [265, 140] on div "Template" at bounding box center [262, 140] width 41 height 20
click at [336, 185] on div "You can add custom HTML / CSS / Javascript or Liquid code right here." at bounding box center [474, 248] width 429 height 187
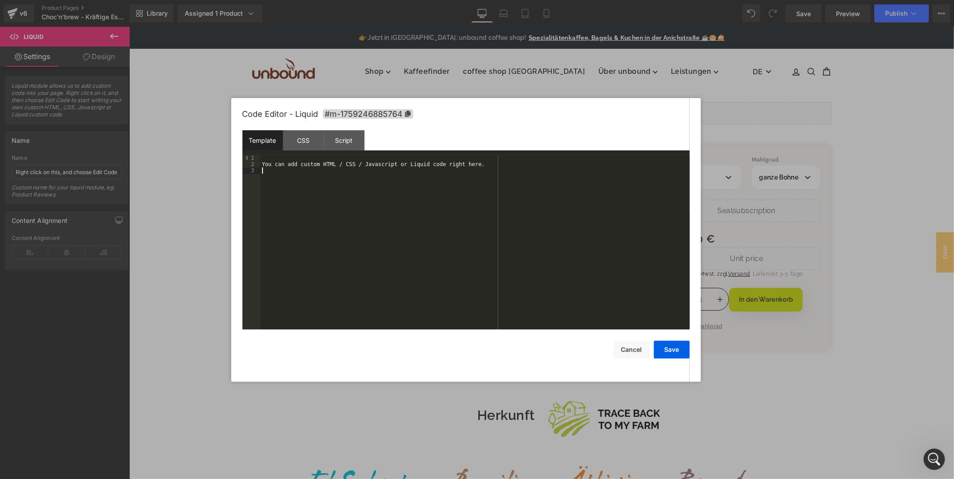
click at [334, 185] on div "You can add custom HTML / CSS / Javascript or Liquid code right here." at bounding box center [474, 248] width 429 height 187
click at [462, 129] on div "Code Editor - Liquid #m-1759246885764" at bounding box center [465, 114] width 447 height 32
click at [674, 348] on button "Save" at bounding box center [672, 349] width 36 height 18
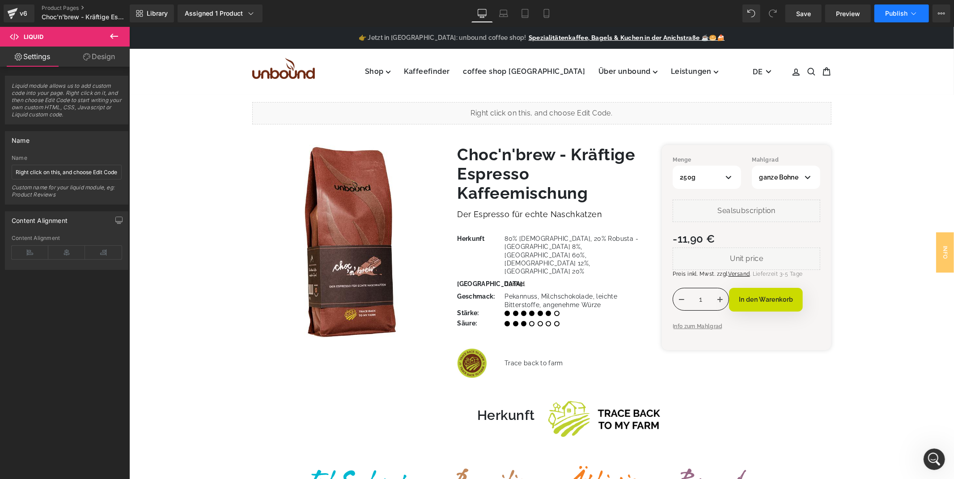
click at [888, 13] on span "Publish" at bounding box center [896, 13] width 22 height 7
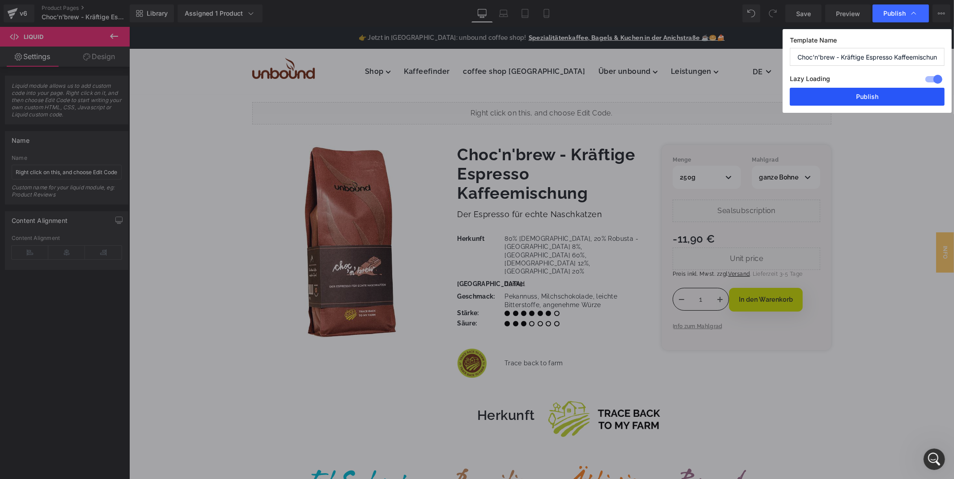
drag, startPoint x: 849, startPoint y: 96, endPoint x: 698, endPoint y: 96, distance: 150.8
click at [849, 96] on button "Publish" at bounding box center [867, 97] width 155 height 18
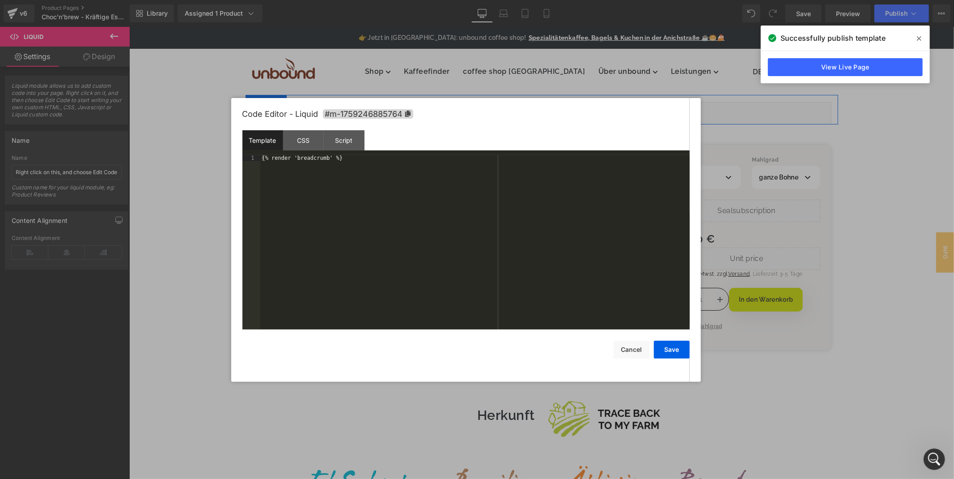
click at [554, 109] on div "Liquid" at bounding box center [541, 113] width 579 height 22
click at [302, 140] on div "CSS" at bounding box center [303, 140] width 41 height 20
click at [332, 139] on div "Script" at bounding box center [344, 140] width 41 height 20
click at [263, 137] on div "Template" at bounding box center [262, 140] width 41 height 20
click at [638, 348] on button "Cancel" at bounding box center [632, 349] width 36 height 18
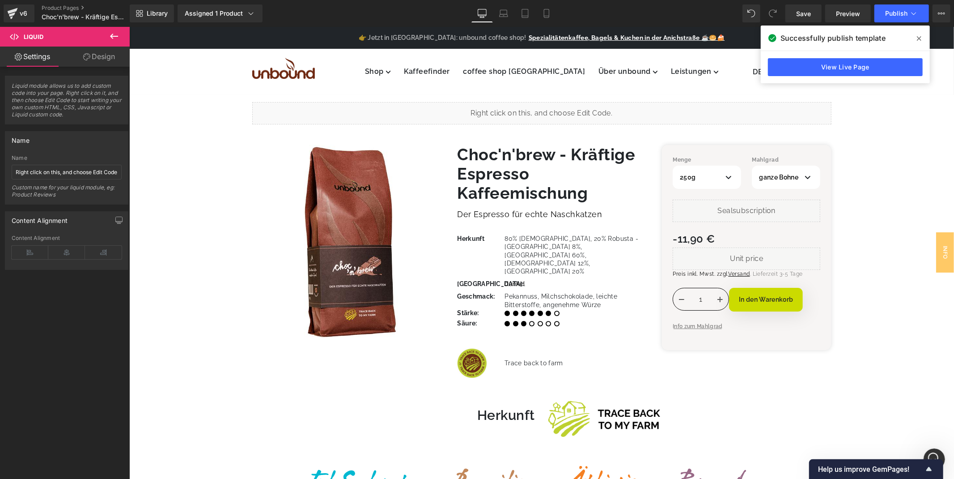
scroll to position [3196, 0]
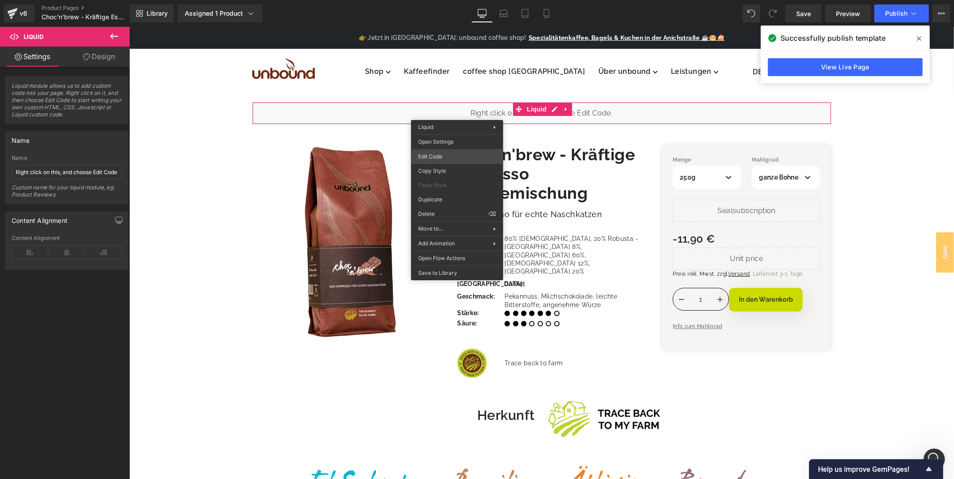
click at [453, 0] on div "Liquid You are previewing how the will restyle your page. You can not edit Elem…" at bounding box center [477, 0] width 954 height 0
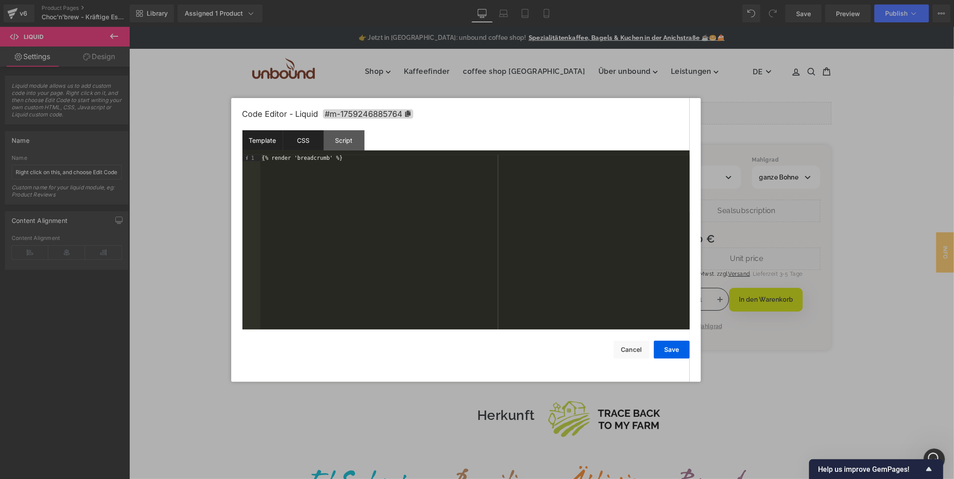
click at [298, 140] on div "CSS" at bounding box center [303, 140] width 41 height 20
click at [338, 139] on div "Script" at bounding box center [344, 140] width 41 height 20
click at [313, 140] on div "CSS" at bounding box center [303, 140] width 41 height 20
click at [341, 131] on div "Script" at bounding box center [344, 140] width 41 height 20
click at [629, 353] on button "Cancel" at bounding box center [632, 349] width 36 height 18
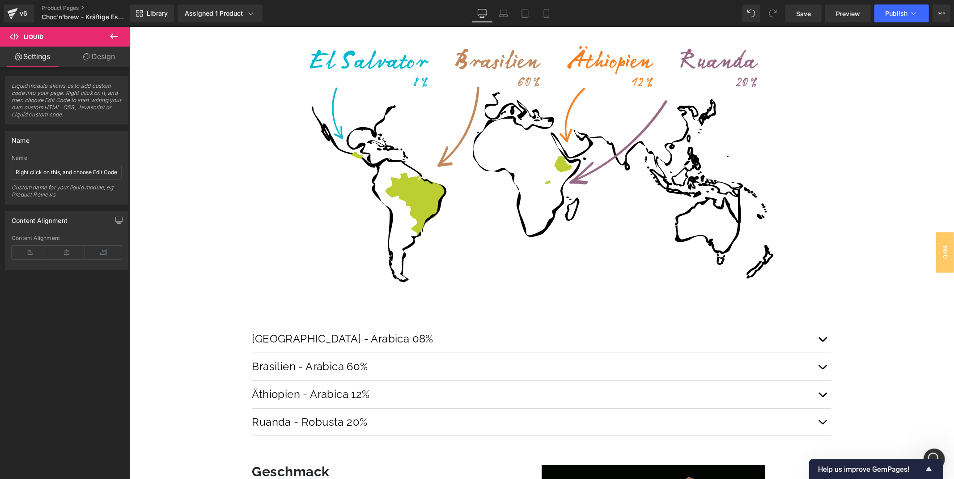
scroll to position [547, 0]
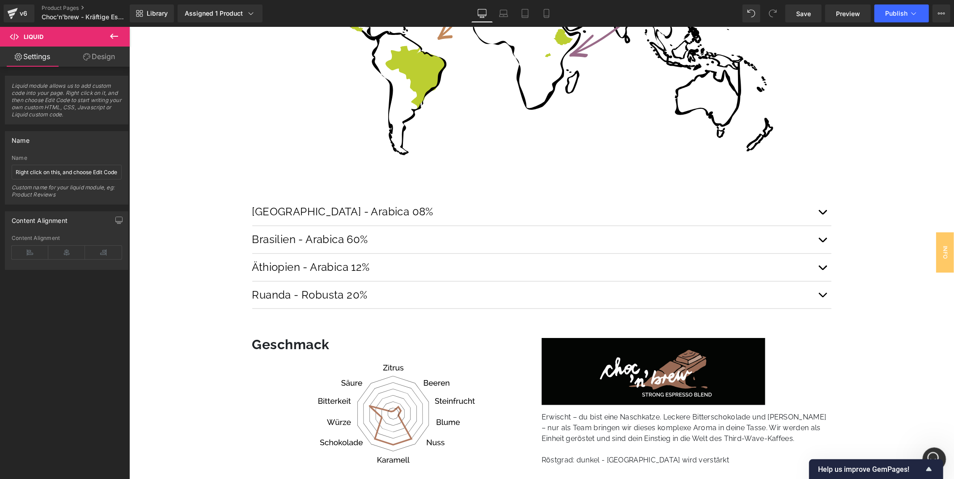
click at [936, 449] on div "Intercom-Nachrichtendienst öffnen" at bounding box center [933, 458] width 30 height 30
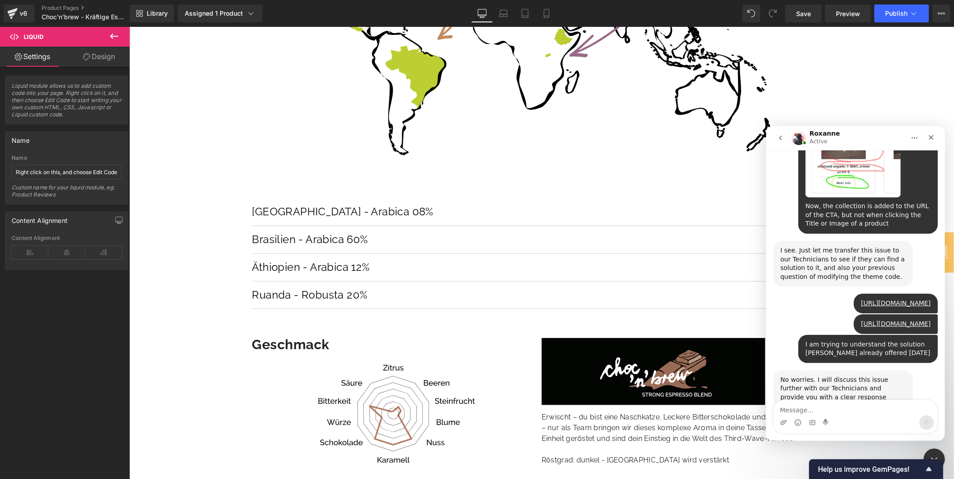
scroll to position [3196, 0]
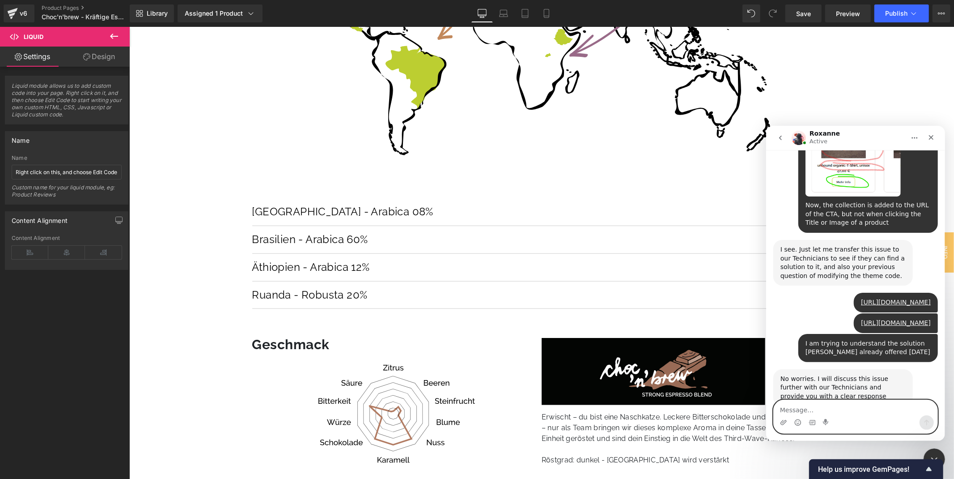
click at [825, 408] on textarea "Message…" at bounding box center [855, 406] width 164 height 15
type textarea "I"
drag, startPoint x: 801, startPoint y: 183, endPoint x: 802, endPoint y: 199, distance: 16.2
click at [800, 245] on div "I see. Just let me transfer this issue to our Technicians to see if they can fi…" at bounding box center [842, 262] width 125 height 35
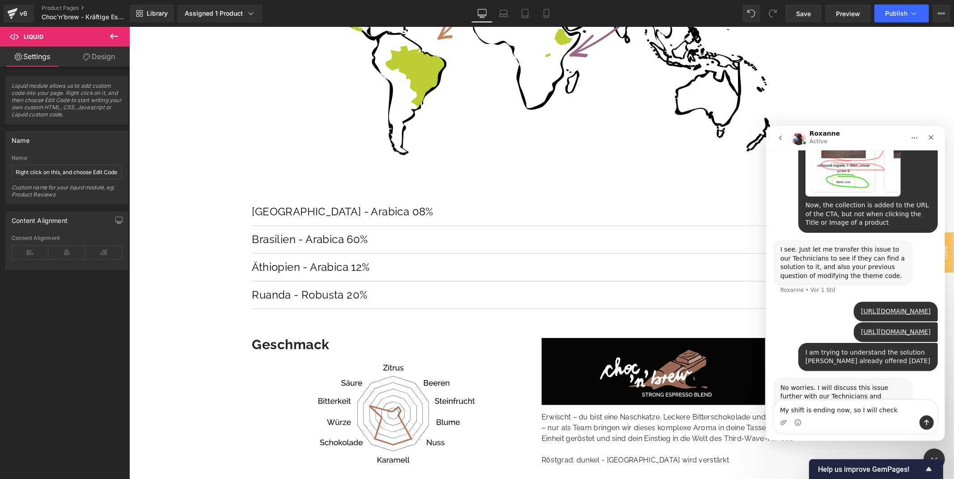
scroll to position [3205, 0]
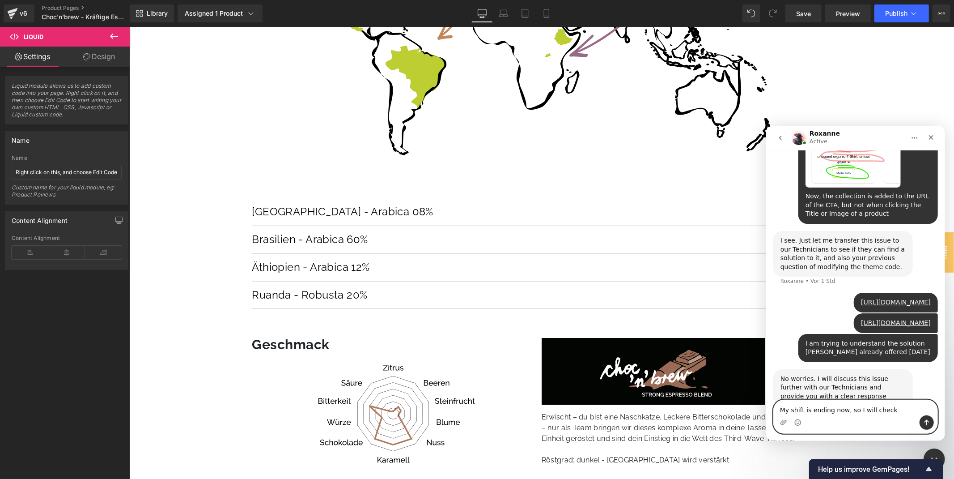
click at [891, 404] on textarea "My shift is ending now, so I will check" at bounding box center [855, 406] width 164 height 15
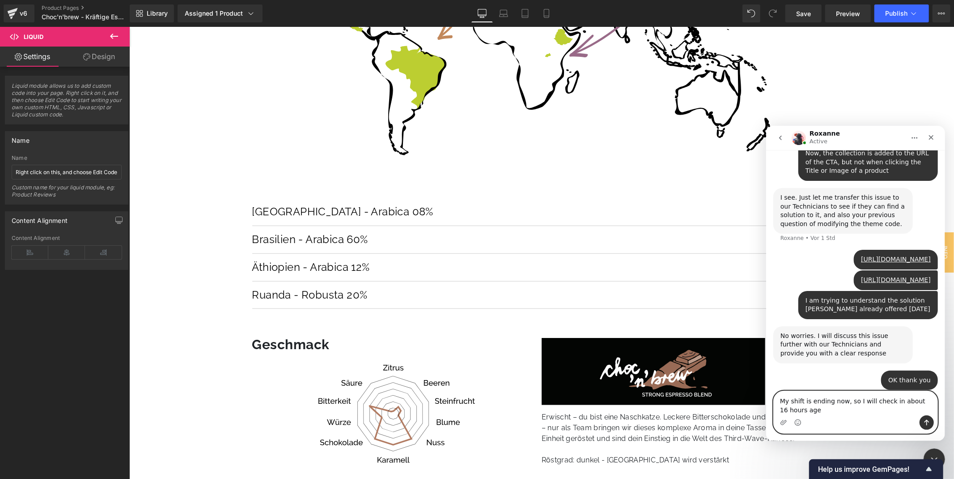
scroll to position [3249, 0]
type textarea "My shift is ending now, so I will check in about 16 hours again"
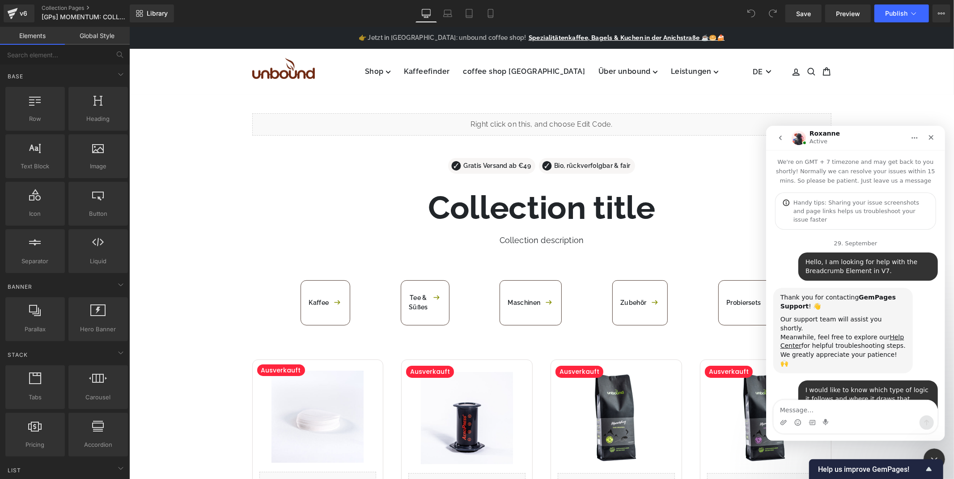
scroll to position [1, 0]
